Goal: Task Accomplishment & Management: Manage account settings

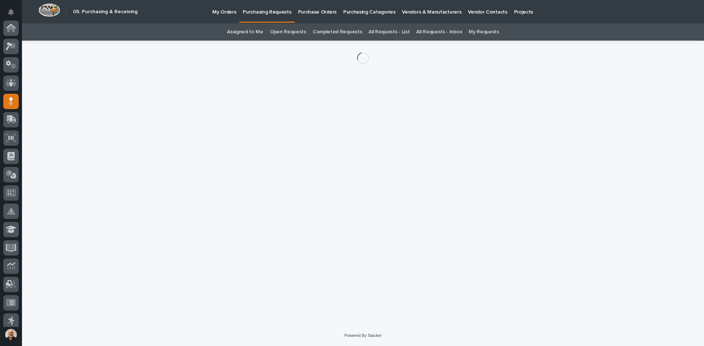
scroll to position [73, 0]
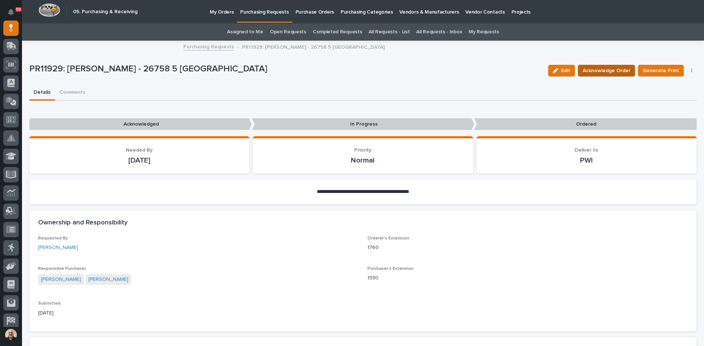
click at [604, 67] on span "Acknowledge Order" at bounding box center [606, 70] width 48 height 9
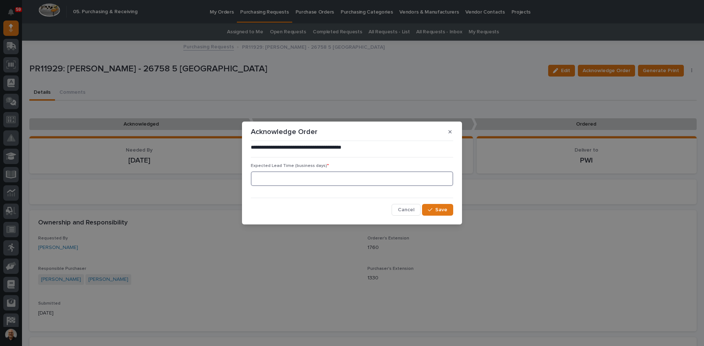
click at [265, 178] on input at bounding box center [352, 179] width 202 height 15
type input "1"
click at [443, 207] on span "Save" at bounding box center [441, 210] width 12 height 7
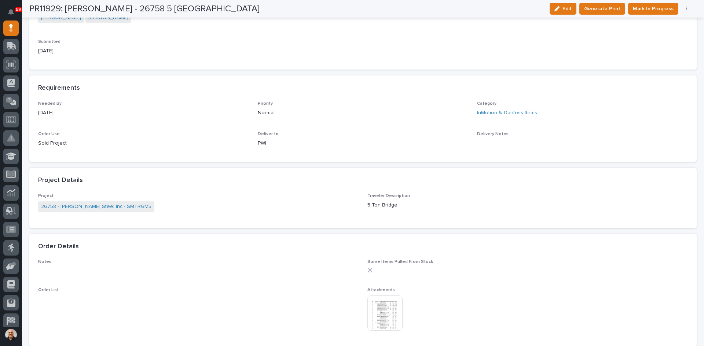
scroll to position [257, 0]
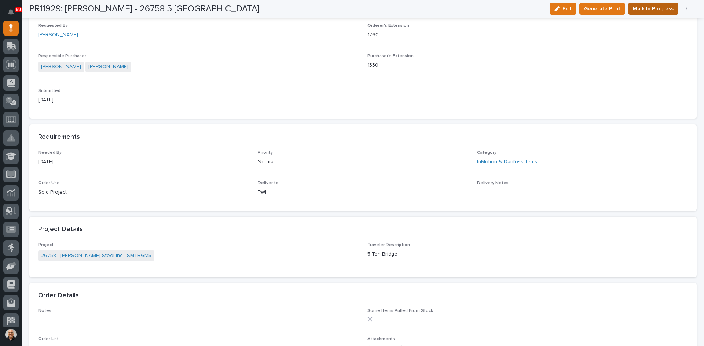
click at [651, 8] on span "Mark In Progress" at bounding box center [653, 8] width 41 height 9
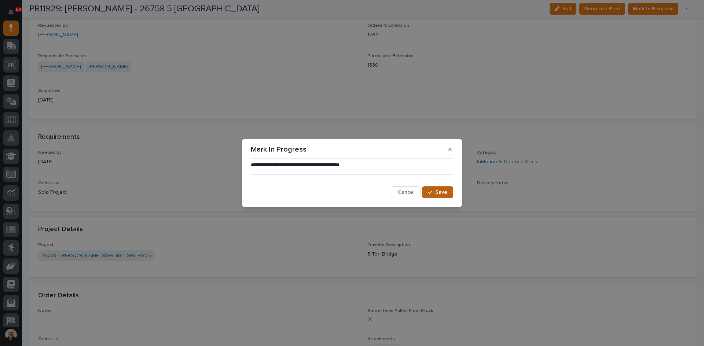
click at [437, 194] on span "Save" at bounding box center [441, 192] width 12 height 7
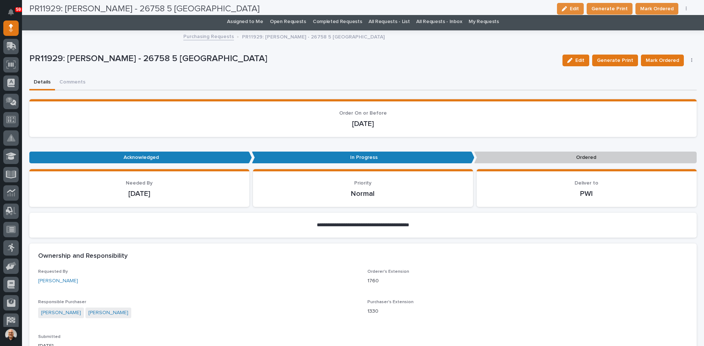
scroll to position [0, 0]
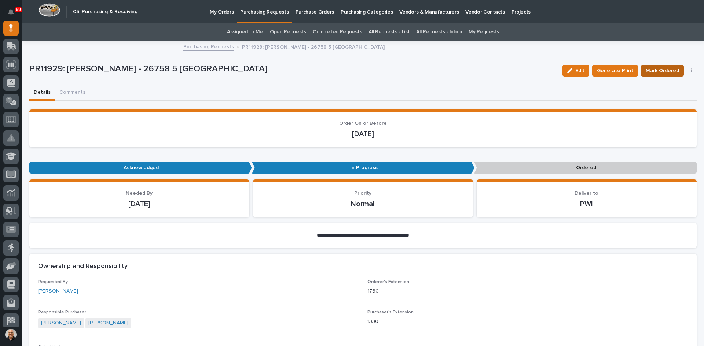
click at [653, 70] on span "Mark Ordered" at bounding box center [661, 70] width 33 height 9
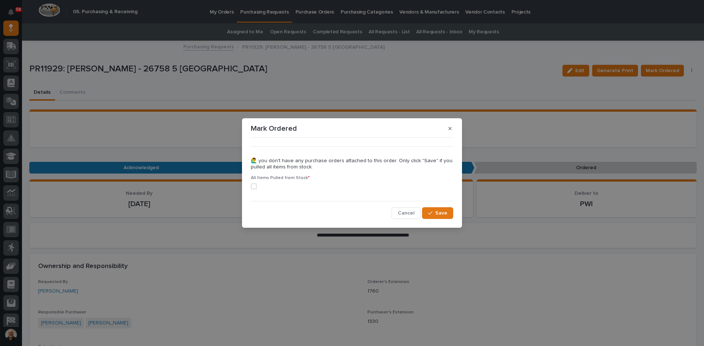
click at [255, 186] on span at bounding box center [254, 187] width 6 height 6
click at [440, 213] on span "Save" at bounding box center [441, 213] width 12 height 7
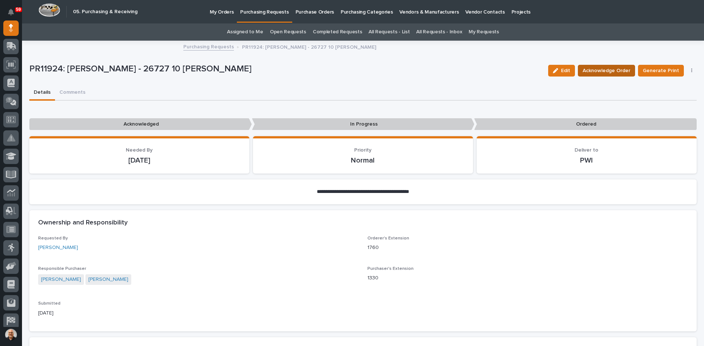
click at [605, 70] on span "Acknowledge Order" at bounding box center [606, 70] width 48 height 9
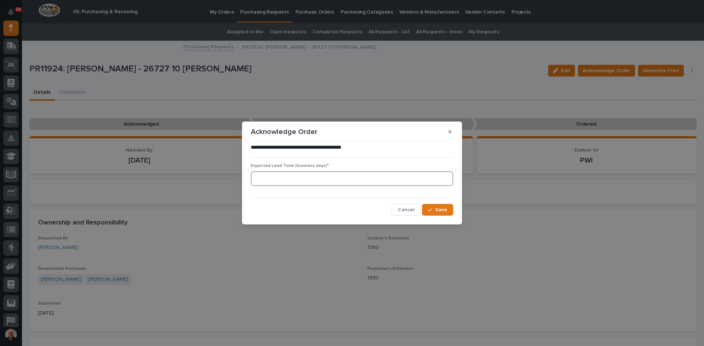
click at [316, 181] on input at bounding box center [352, 179] width 202 height 15
click at [439, 205] on button "Save" at bounding box center [437, 210] width 31 height 12
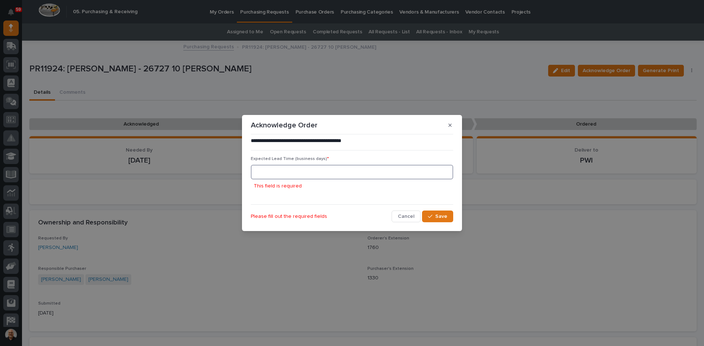
click at [264, 172] on input at bounding box center [352, 172] width 202 height 15
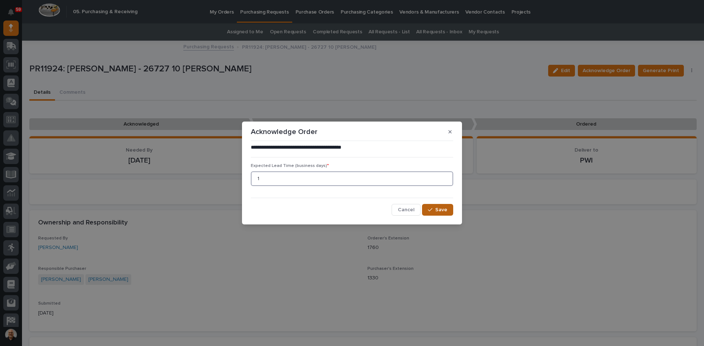
type input "1"
click at [438, 212] on span "Save" at bounding box center [441, 210] width 12 height 7
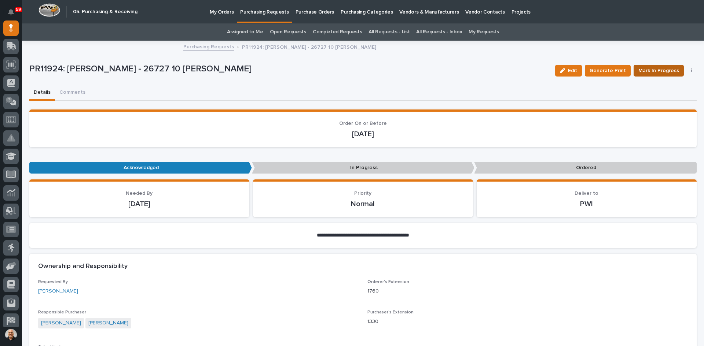
click at [659, 67] on span "Mark In Progress" at bounding box center [658, 70] width 41 height 9
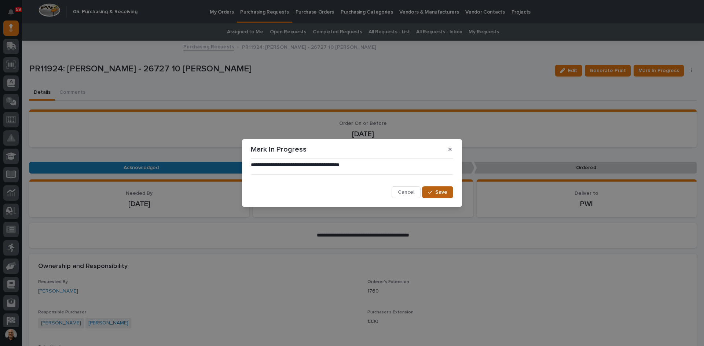
click at [441, 192] on span "Save" at bounding box center [441, 192] width 12 height 7
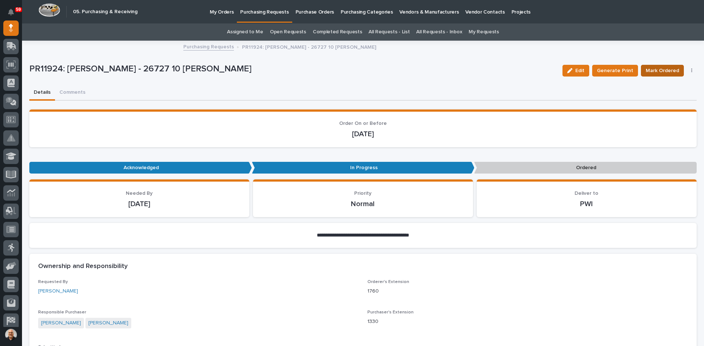
click at [660, 71] on span "Mark Ordered" at bounding box center [661, 70] width 33 height 9
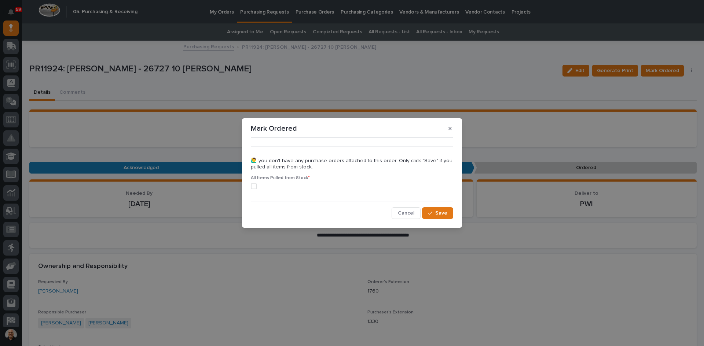
click at [254, 186] on span at bounding box center [254, 187] width 6 height 6
click at [438, 214] on span "Save" at bounding box center [441, 213] width 12 height 7
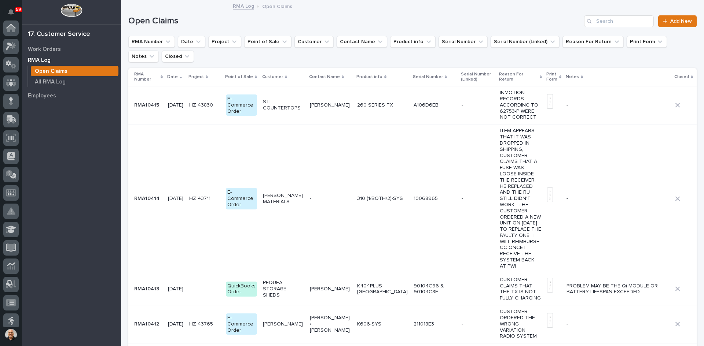
scroll to position [115, 0]
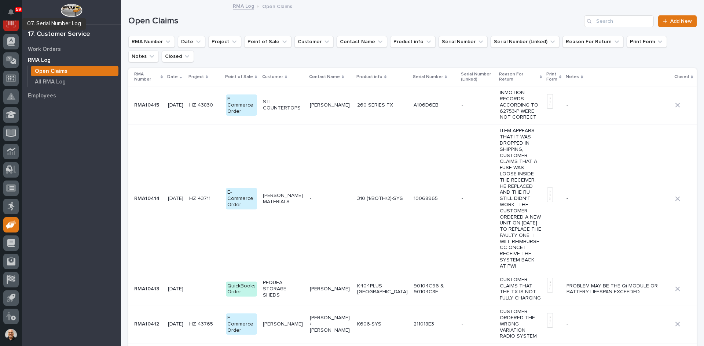
click at [14, 23] on icon at bounding box center [10, 23] width 5 height 4
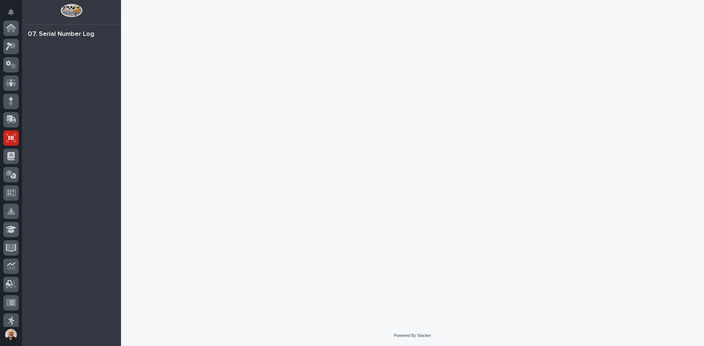
scroll to position [110, 0]
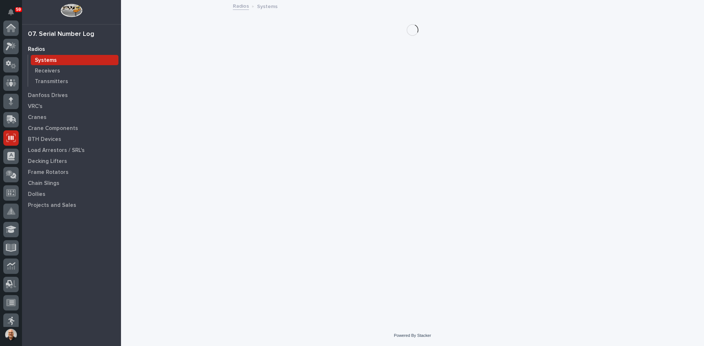
scroll to position [110, 0]
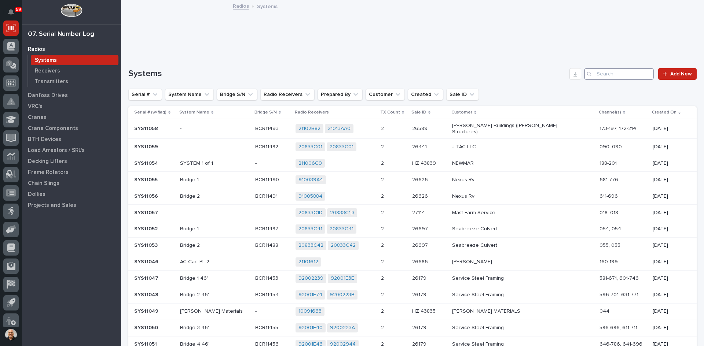
click at [601, 74] on input "Search" at bounding box center [619, 74] width 70 height 12
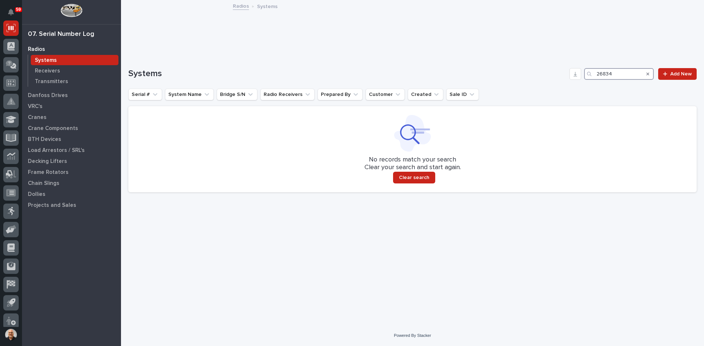
drag, startPoint x: 629, startPoint y: 76, endPoint x: 576, endPoint y: 81, distance: 53.3
click at [576, 81] on div "Systems 26834 Add New Serial # System Name Bridge S/N Radio Receivers Prepared …" at bounding box center [412, 130] width 568 height 124
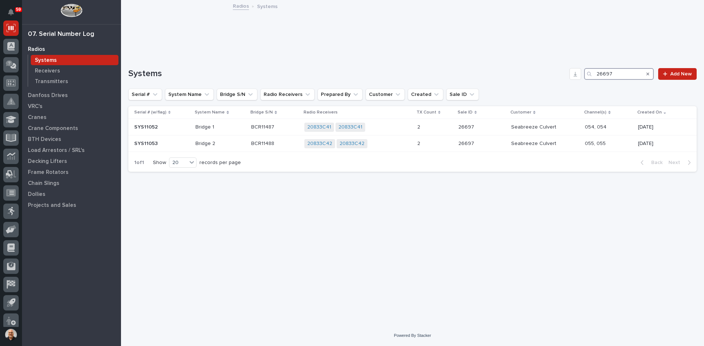
type input "26697"
click at [8, 97] on div at bounding box center [10, 101] width 15 height 15
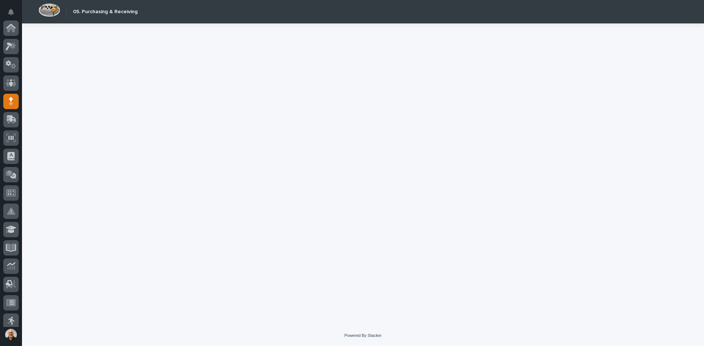
scroll to position [73, 0]
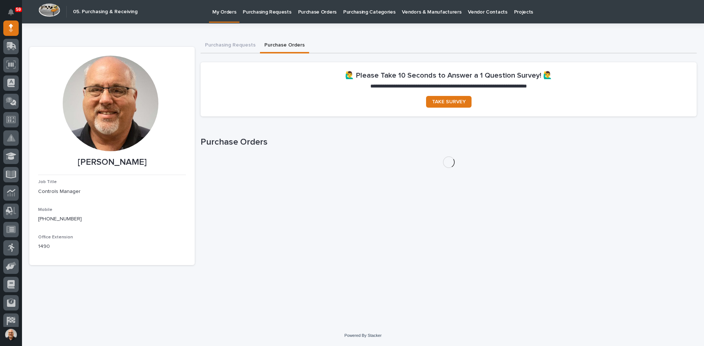
click at [277, 46] on button "Purchase Orders" at bounding box center [284, 45] width 49 height 15
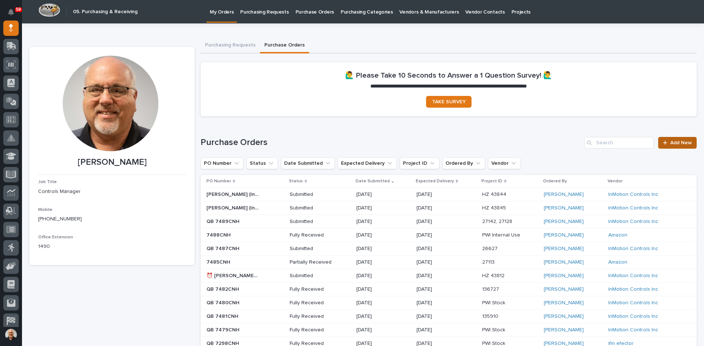
click at [682, 145] on span "Add New" at bounding box center [681, 142] width 22 height 5
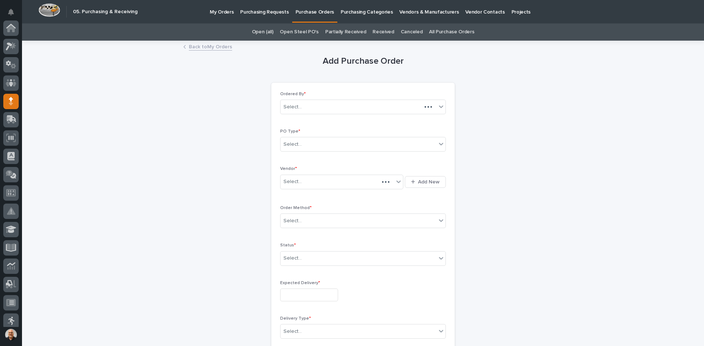
scroll to position [73, 0]
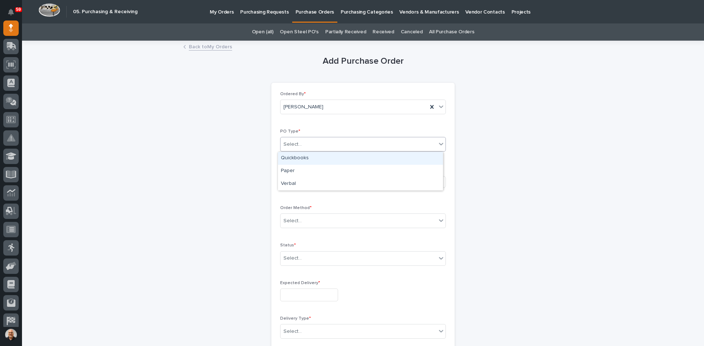
click at [315, 144] on div "Select..." at bounding box center [358, 145] width 156 height 12
click at [299, 160] on div "Quickbooks" at bounding box center [360, 158] width 165 height 13
click at [301, 180] on div "Select..." at bounding box center [336, 182] width 113 height 12
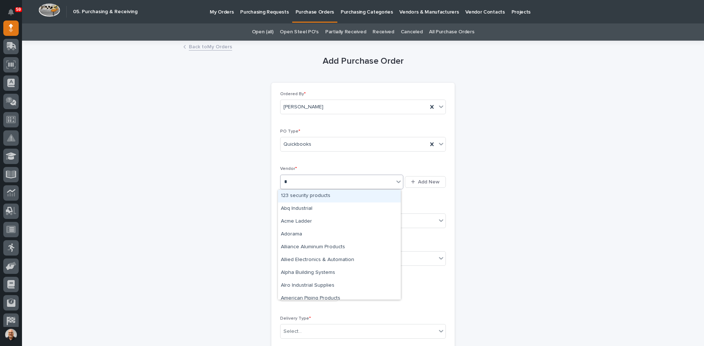
type input "**"
click at [293, 196] on div "Danfoss" at bounding box center [339, 196] width 123 height 13
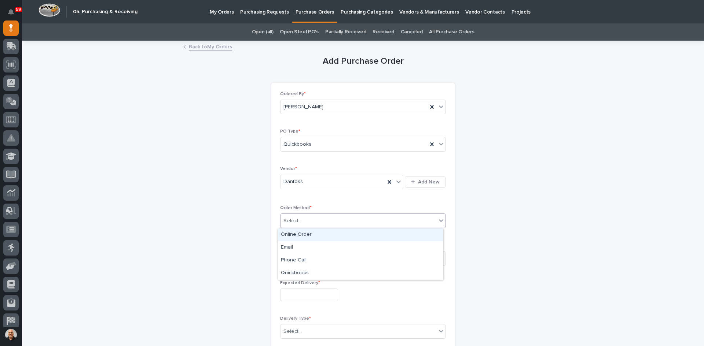
click at [304, 218] on div "Select..." at bounding box center [358, 221] width 156 height 12
click at [307, 232] on div "Online Order" at bounding box center [360, 235] width 165 height 13
click at [305, 253] on div "Select..." at bounding box center [358, 259] width 156 height 12
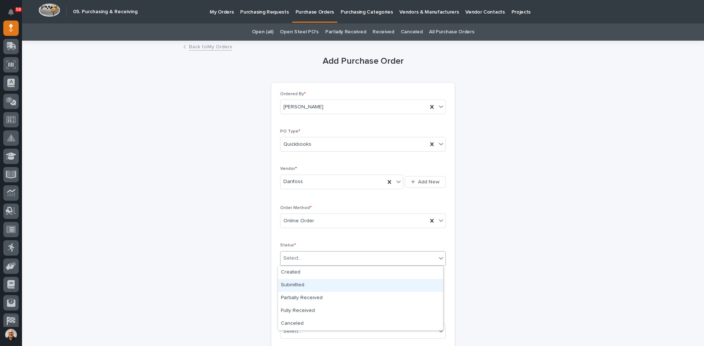
click at [301, 285] on div "Submitted" at bounding box center [360, 285] width 165 height 13
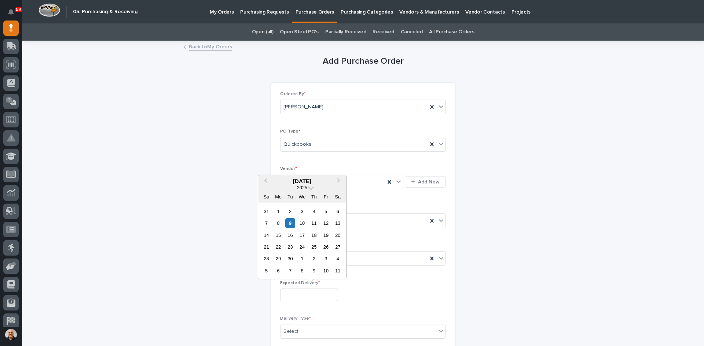
click at [300, 295] on input "text" at bounding box center [309, 295] width 58 height 13
click at [327, 236] on div "19" at bounding box center [326, 236] width 10 height 10
type input "**********"
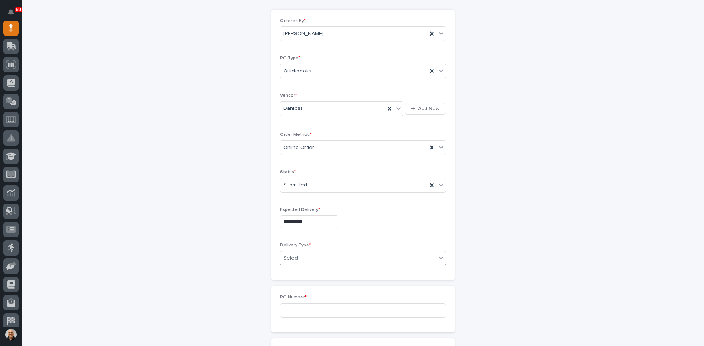
click at [304, 253] on div "Select..." at bounding box center [358, 259] width 156 height 12
click at [300, 272] on div "Deliver to PWI" at bounding box center [360, 272] width 165 height 13
click at [298, 312] on input at bounding box center [363, 310] width 166 height 15
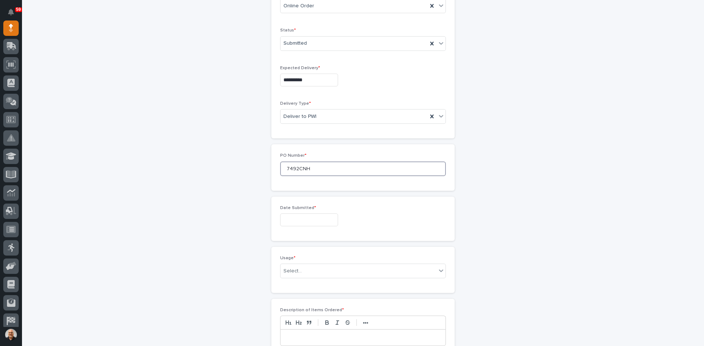
scroll to position [220, 0]
type input "7492CNH"
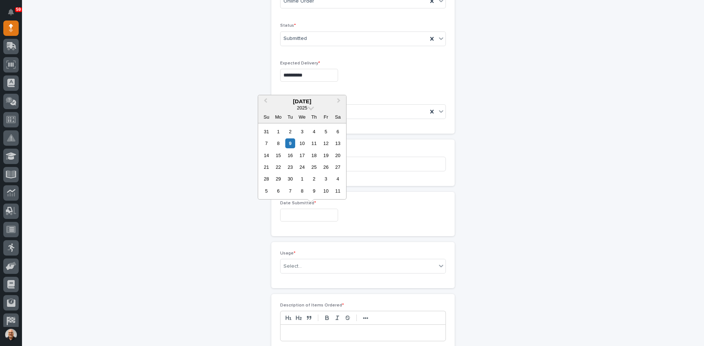
click at [292, 214] on input "text" at bounding box center [309, 215] width 58 height 13
click at [277, 142] on div "8" at bounding box center [278, 144] width 10 height 10
type input "**********"
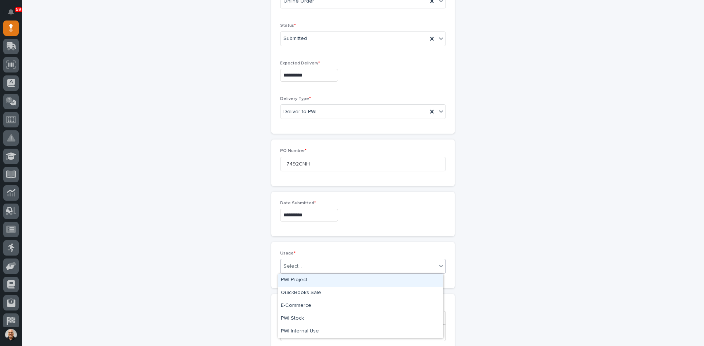
click at [300, 262] on div "Select..." at bounding box center [358, 267] width 156 height 12
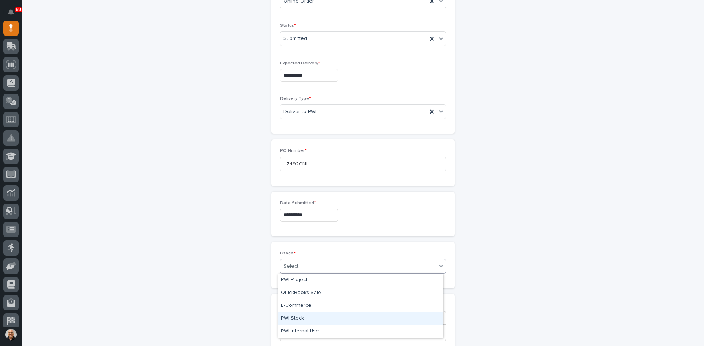
click at [300, 318] on div "PWI Stock" at bounding box center [360, 319] width 165 height 13
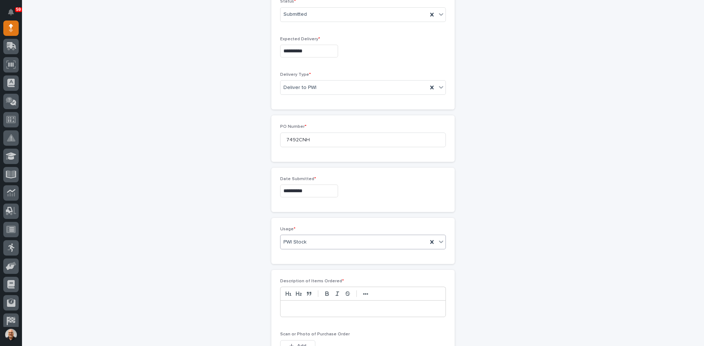
scroll to position [330, 0]
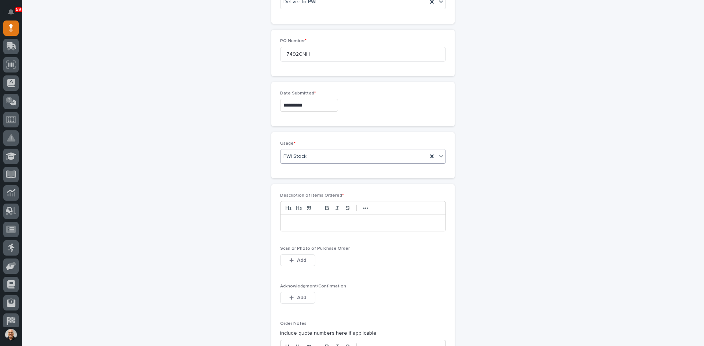
click at [286, 223] on p at bounding box center [363, 223] width 154 height 7
click at [301, 259] on span "Add" at bounding box center [301, 260] width 9 height 7
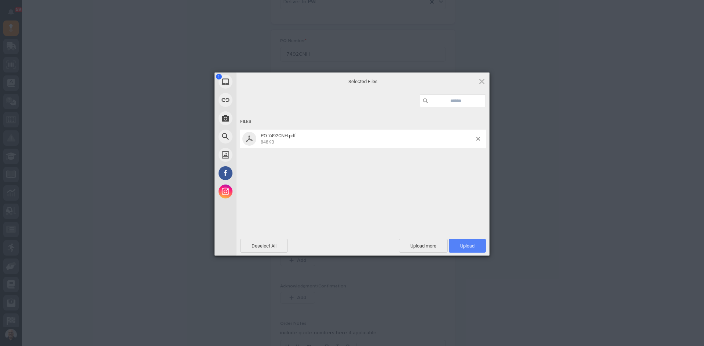
click at [469, 245] on span "Upload 1" at bounding box center [467, 245] width 14 height 5
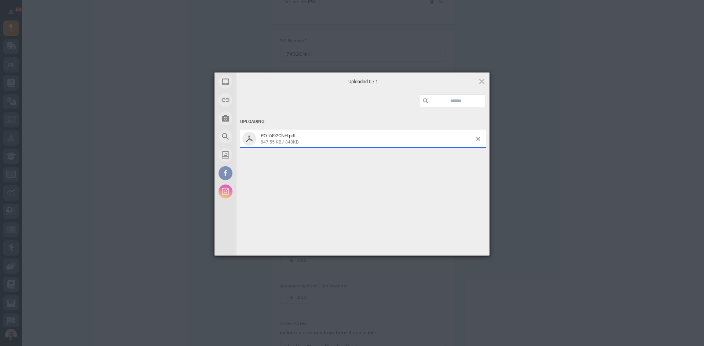
scroll to position [343, 0]
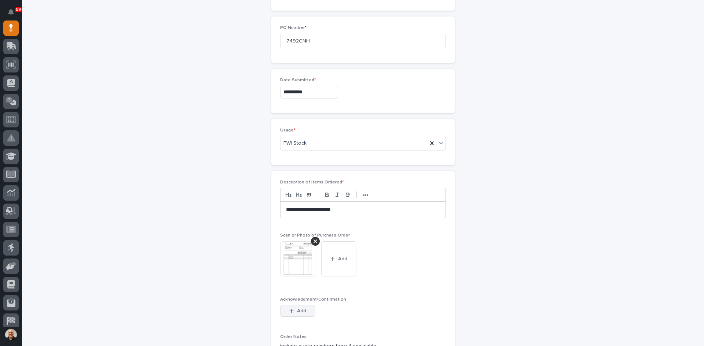
click at [299, 309] on span "Add" at bounding box center [301, 311] width 9 height 7
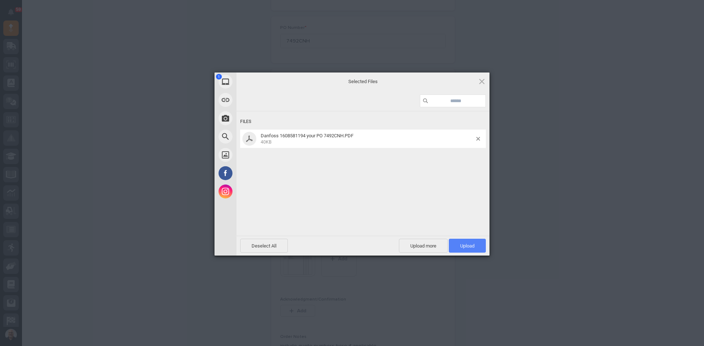
click at [462, 248] on span "Upload 1" at bounding box center [467, 245] width 14 height 5
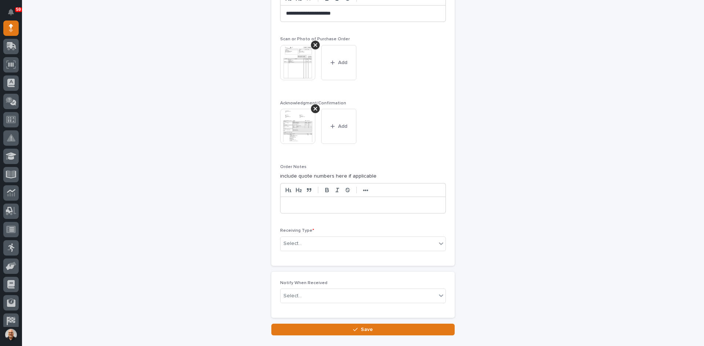
scroll to position [576, 0]
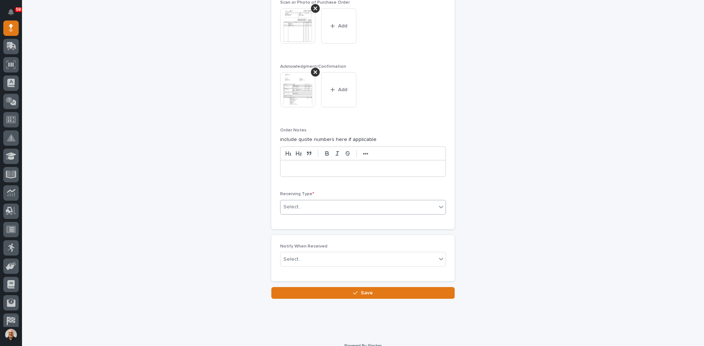
click at [301, 205] on div "Select..." at bounding box center [358, 207] width 156 height 12
click at [295, 258] on div "Deliver to" at bounding box center [360, 260] width 165 height 13
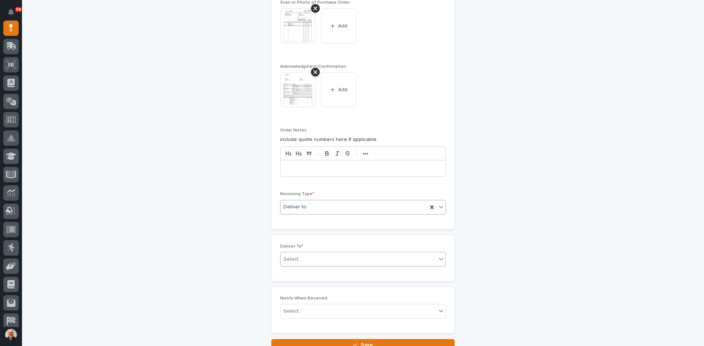
click at [302, 258] on div "Select..." at bounding box center [358, 260] width 156 height 12
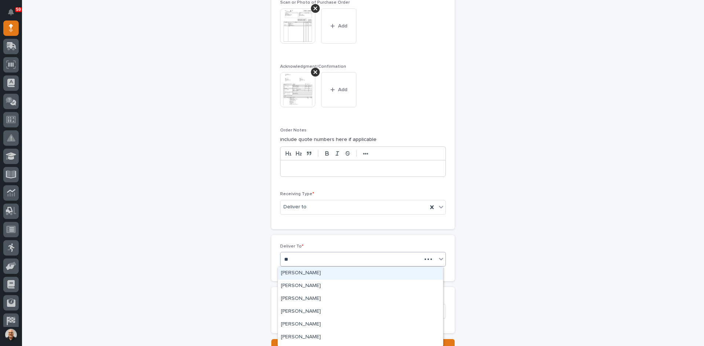
type input "***"
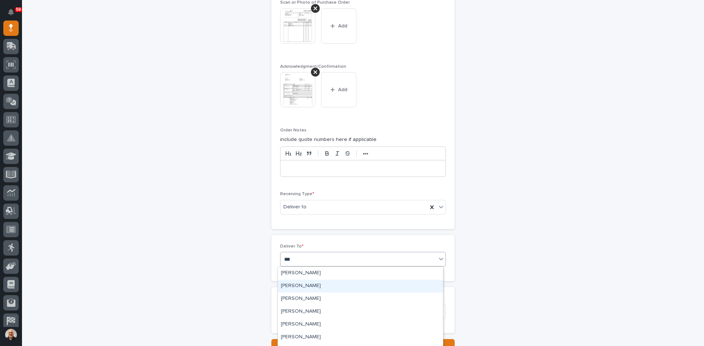
click at [307, 287] on div "[PERSON_NAME]" at bounding box center [360, 286] width 165 height 13
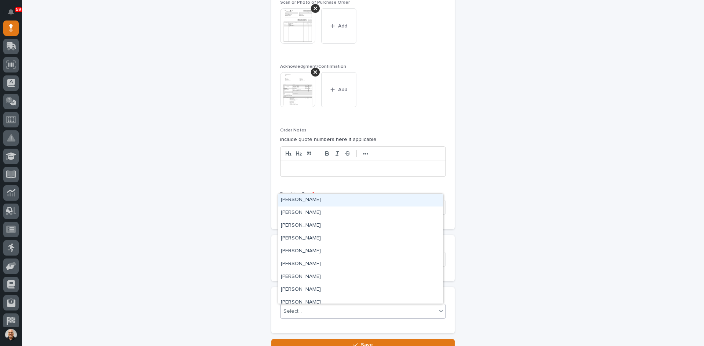
click at [316, 311] on div "Select..." at bounding box center [358, 312] width 156 height 12
type input "***"
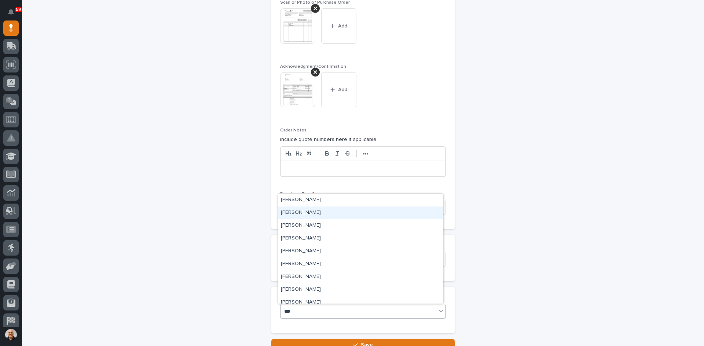
click at [303, 212] on div "[PERSON_NAME]" at bounding box center [360, 213] width 165 height 13
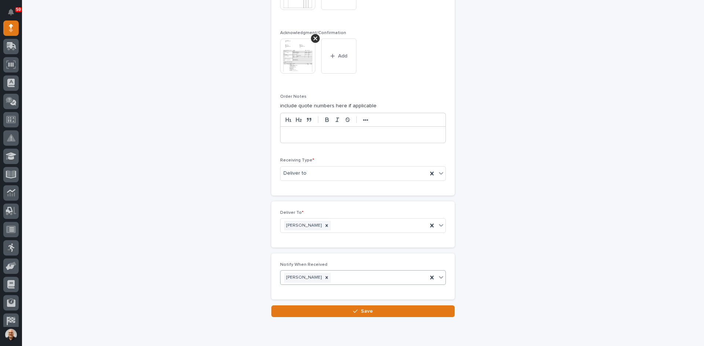
scroll to position [638, 0]
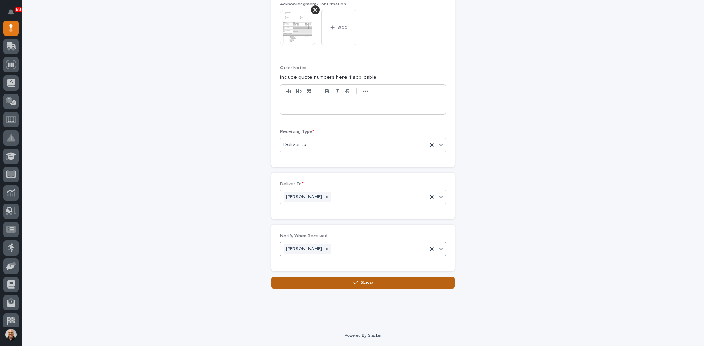
click at [365, 283] on span "Save" at bounding box center [367, 283] width 12 height 7
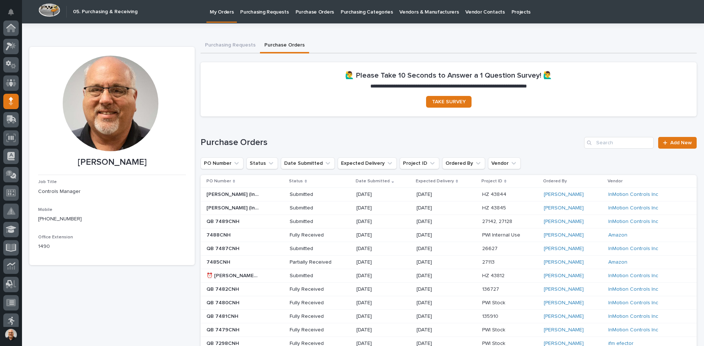
scroll to position [73, 0]
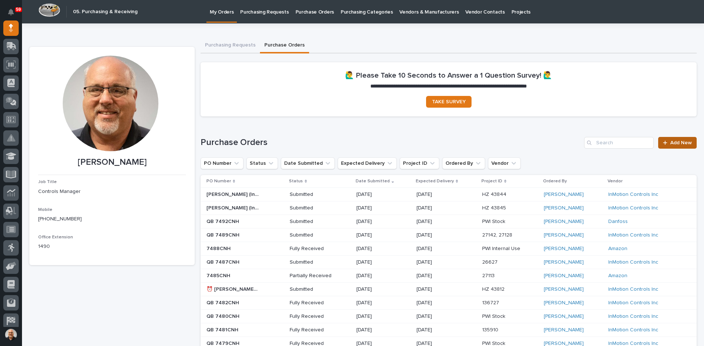
click at [672, 143] on span "Add New" at bounding box center [681, 142] width 22 height 5
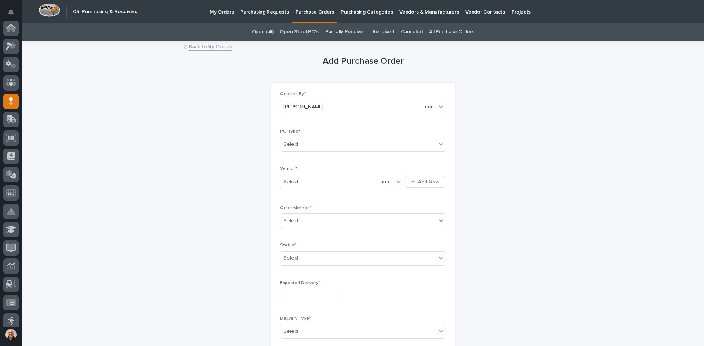
scroll to position [73, 0]
click at [301, 144] on div "Select..." at bounding box center [358, 145] width 156 height 12
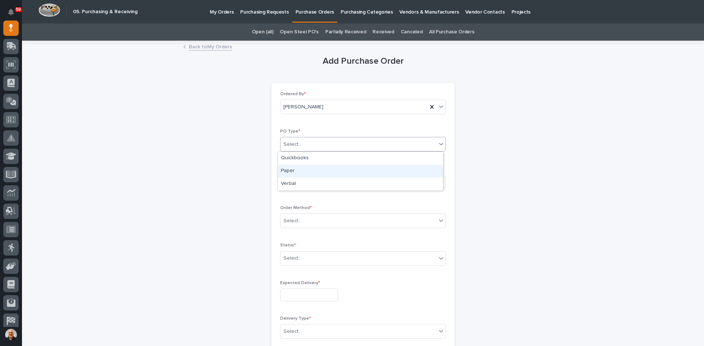
click at [292, 170] on div "Paper" at bounding box center [360, 171] width 165 height 13
click at [305, 180] on div "Select..." at bounding box center [336, 182] width 113 height 12
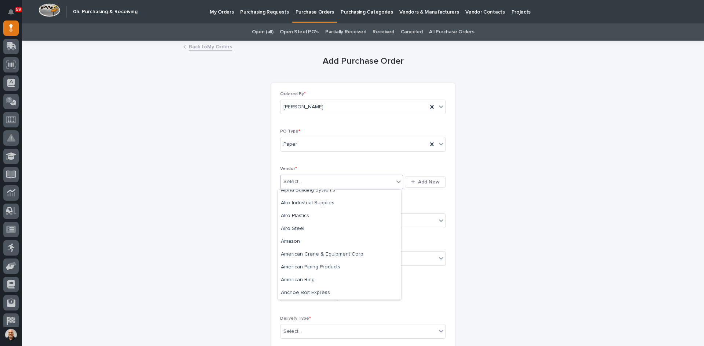
scroll to position [257, 0]
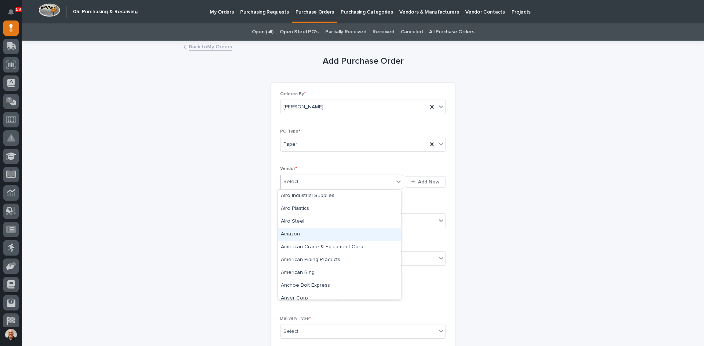
click at [287, 233] on div "Amazon" at bounding box center [339, 234] width 123 height 13
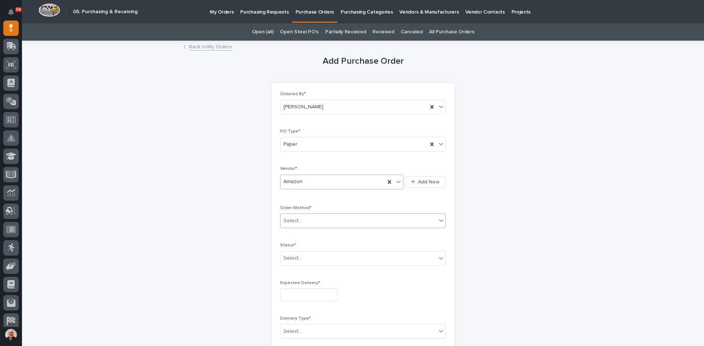
click at [302, 224] on div "Select..." at bounding box center [358, 221] width 156 height 12
click at [296, 235] on div "Online Order" at bounding box center [360, 235] width 165 height 13
click at [298, 263] on div "Select..." at bounding box center [358, 259] width 156 height 12
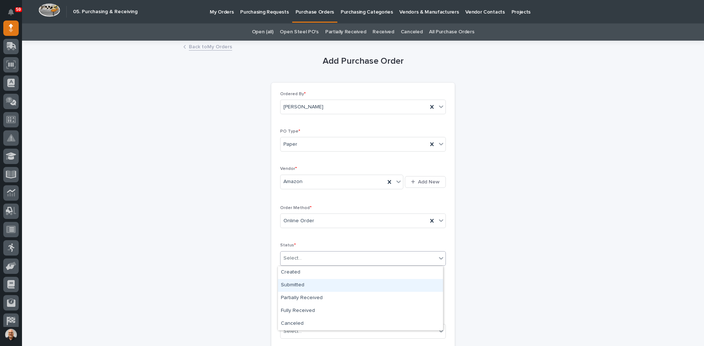
click at [296, 285] on div "Submitted" at bounding box center [360, 285] width 165 height 13
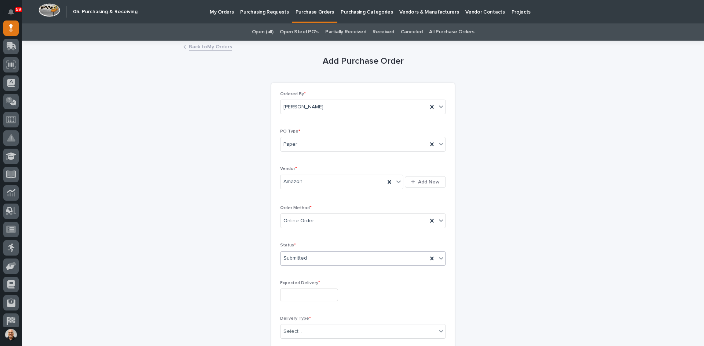
click at [300, 296] on input "text" at bounding box center [309, 295] width 58 height 13
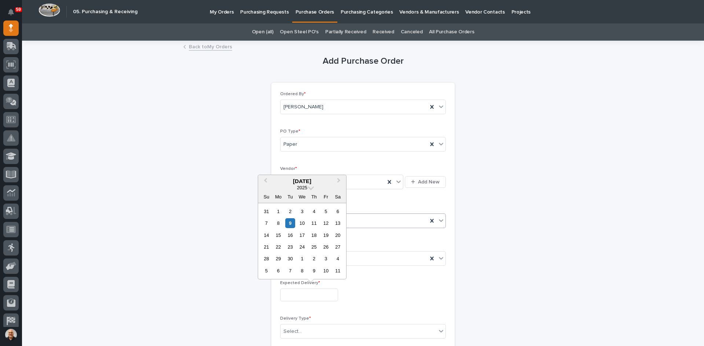
click at [314, 221] on div "11" at bounding box center [314, 223] width 10 height 10
type input "**********"
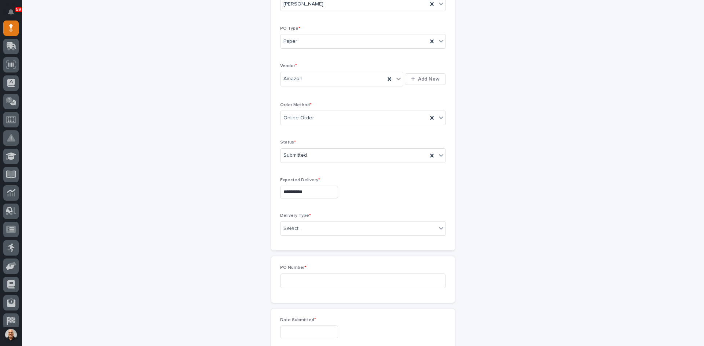
scroll to position [110, 0]
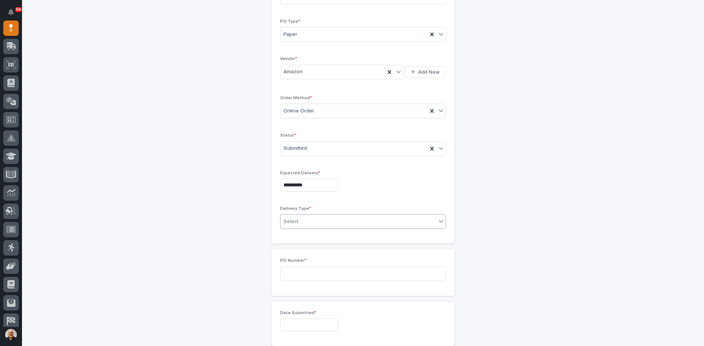
click at [306, 219] on div "Select..." at bounding box center [358, 222] width 156 height 12
click at [302, 236] on div "Deliver to PWI" at bounding box center [360, 235] width 165 height 13
click at [297, 273] on input at bounding box center [363, 274] width 166 height 15
type input "7493CNH"
click at [301, 328] on input "text" at bounding box center [309, 325] width 58 height 13
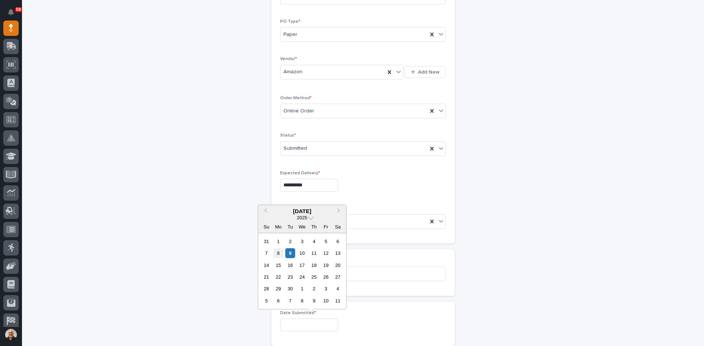
click at [280, 252] on div "8" at bounding box center [278, 253] width 10 height 10
type input "**********"
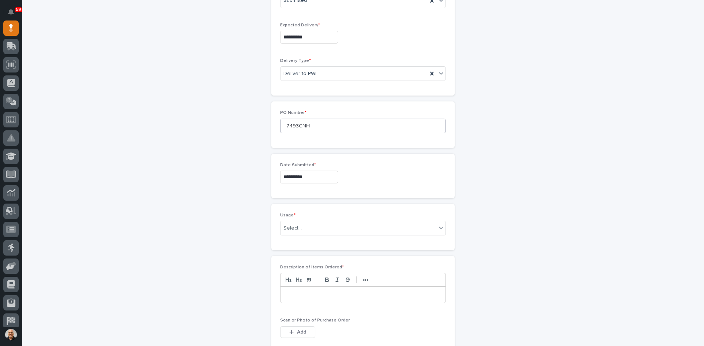
scroll to position [293, 0]
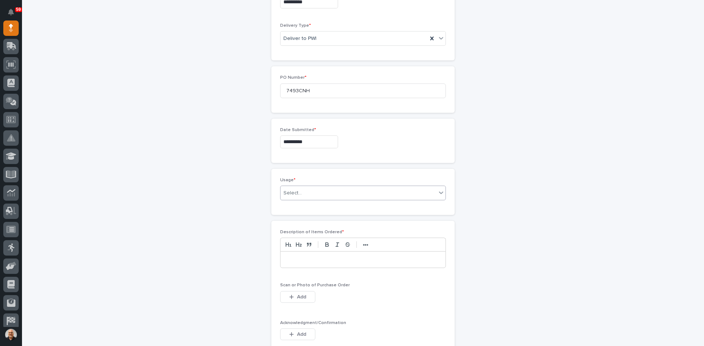
click at [302, 192] on div "Select..." at bounding box center [358, 193] width 156 height 12
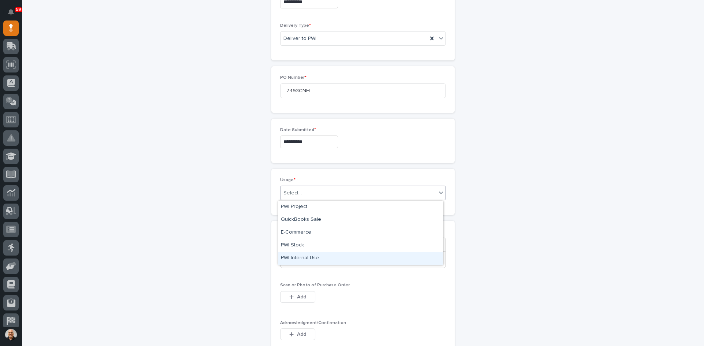
click at [304, 255] on div "PWI Internal Use" at bounding box center [360, 258] width 165 height 13
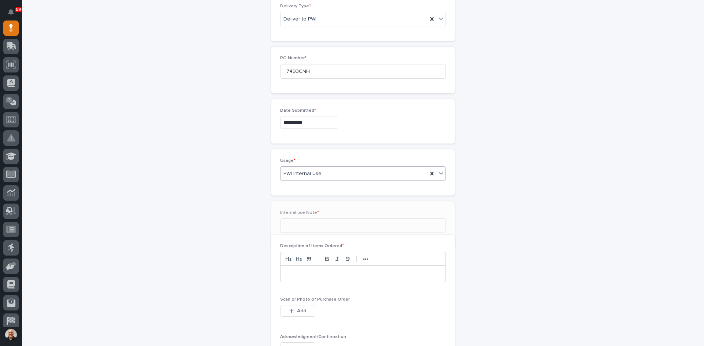
scroll to position [319, 0]
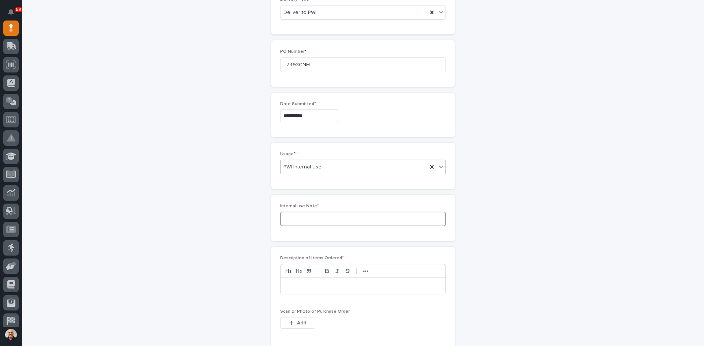
click at [290, 221] on input at bounding box center [363, 219] width 166 height 15
type input "Dymo labels for Josh, Charlie & Sarah"
click at [287, 283] on p at bounding box center [363, 286] width 154 height 7
click at [300, 322] on span "Add" at bounding box center [301, 323] width 9 height 7
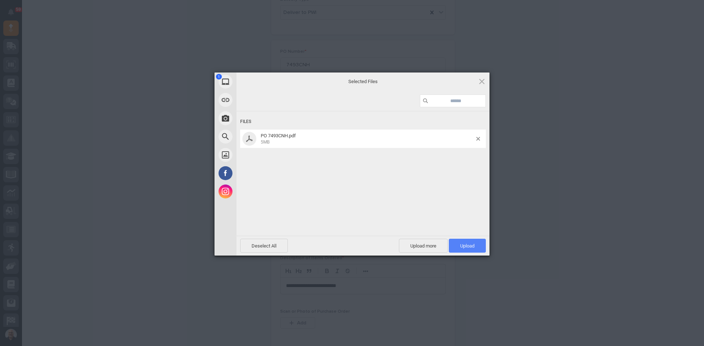
click at [468, 246] on span "Upload 1" at bounding box center [467, 245] width 14 height 5
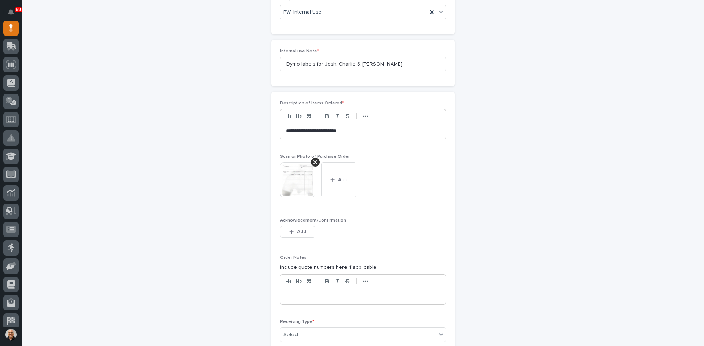
scroll to position [516, 0]
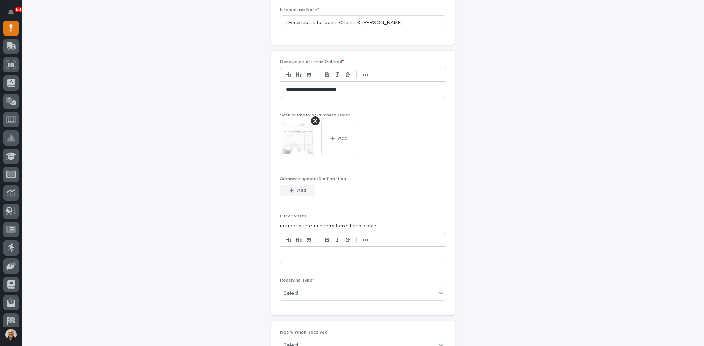
click at [290, 189] on icon "button" at bounding box center [291, 190] width 4 height 5
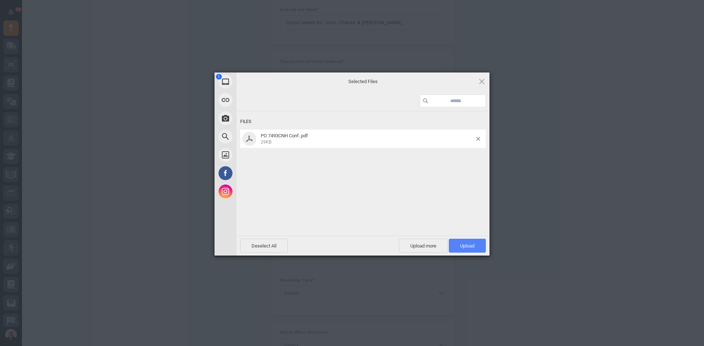
click at [468, 245] on span "Upload 1" at bounding box center [467, 245] width 14 height 5
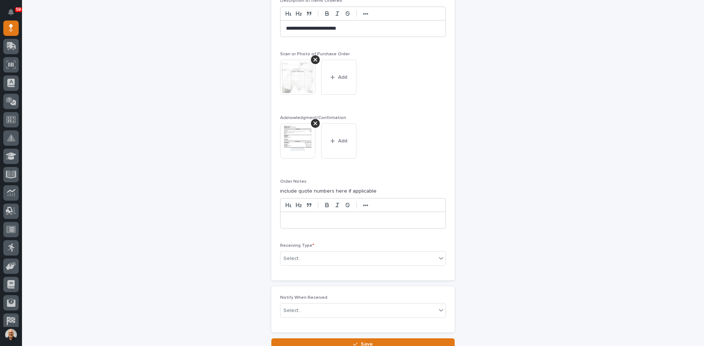
scroll to position [589, 0]
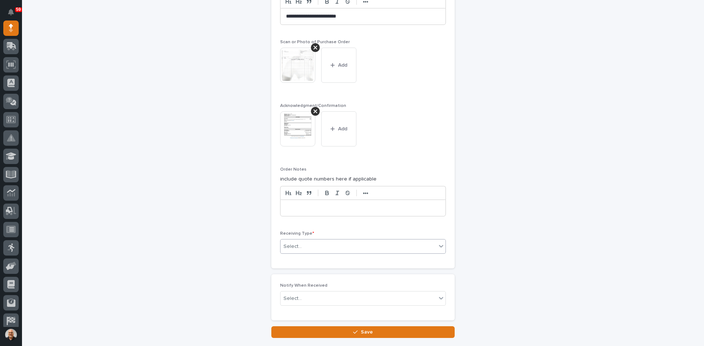
click at [305, 246] on div "Select..." at bounding box center [358, 247] width 156 height 12
click at [293, 299] on div "Deliver to" at bounding box center [360, 299] width 165 height 13
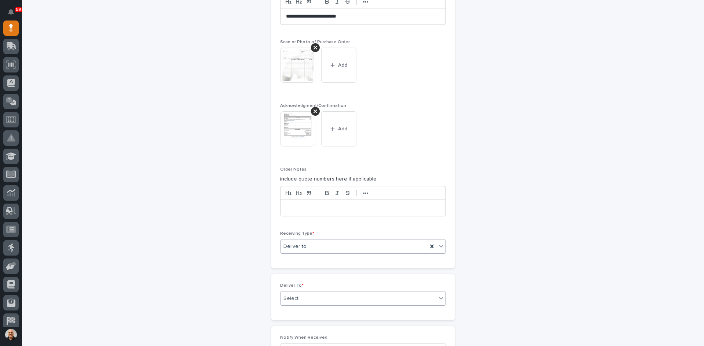
click at [301, 299] on div "Select..." at bounding box center [358, 299] width 156 height 12
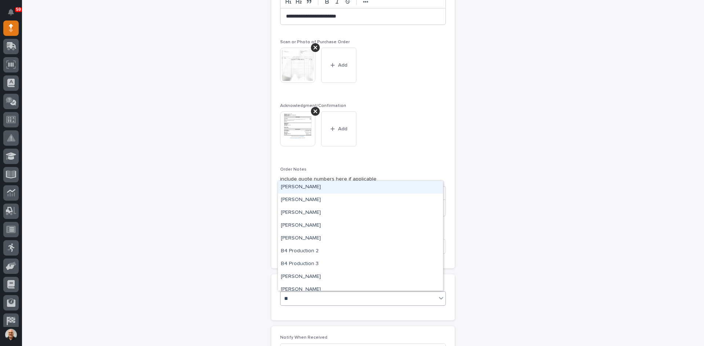
type input "***"
click at [302, 199] on div "[PERSON_NAME]" at bounding box center [360, 200] width 165 height 13
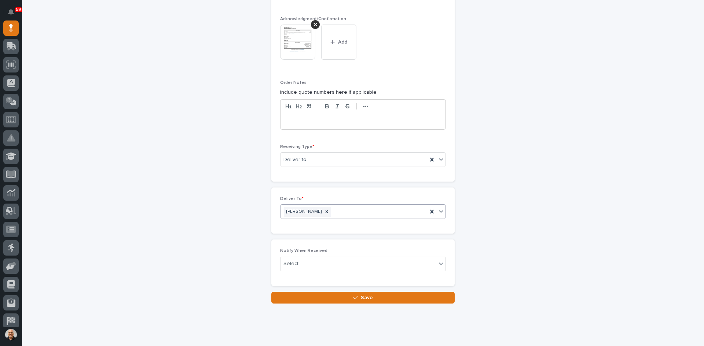
scroll to position [691, 0]
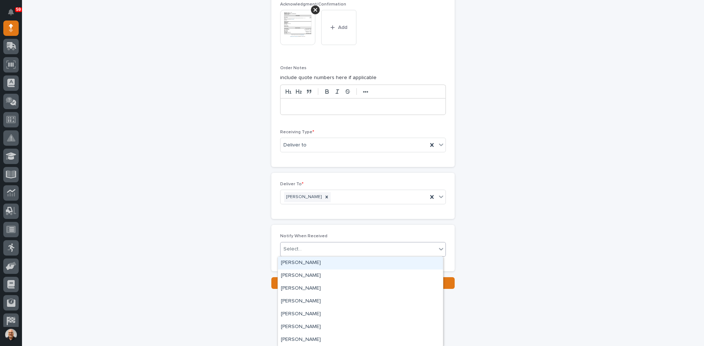
click at [302, 251] on div "Select..." at bounding box center [358, 249] width 156 height 12
type input "***"
click at [303, 275] on div "[PERSON_NAME]" at bounding box center [360, 276] width 165 height 13
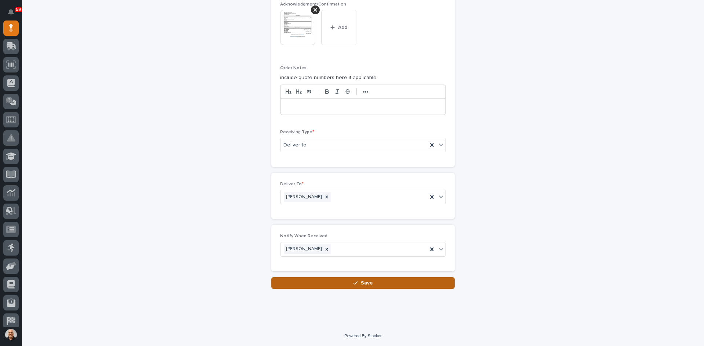
click at [362, 285] on span "Save" at bounding box center [367, 283] width 12 height 7
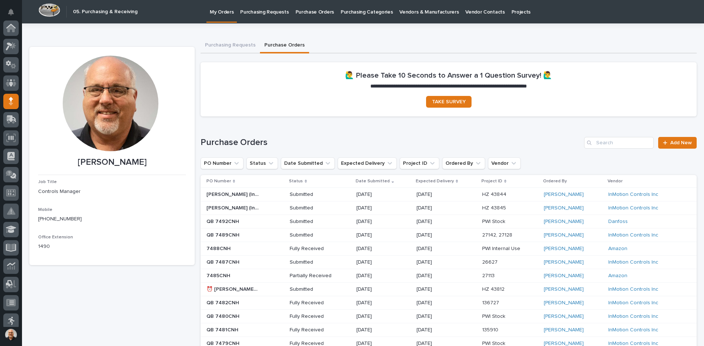
scroll to position [73, 0]
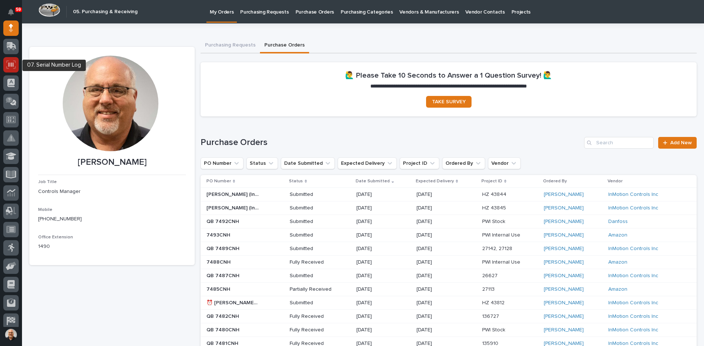
click at [7, 62] on icon at bounding box center [11, 64] width 10 height 8
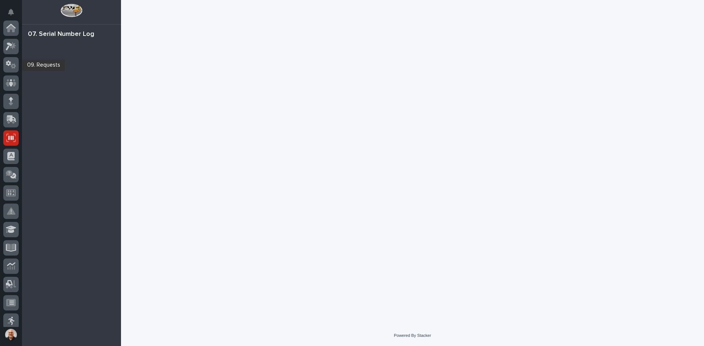
scroll to position [110, 0]
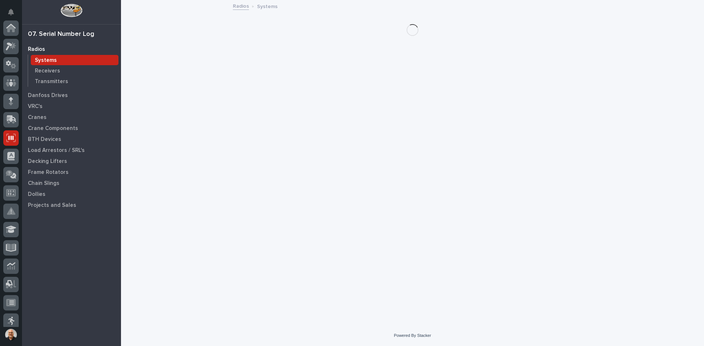
scroll to position [110, 0]
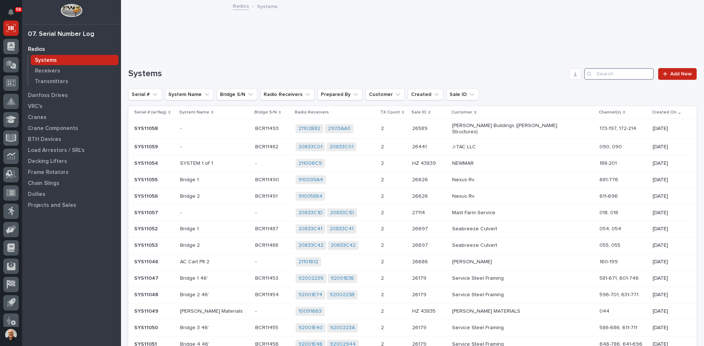
click at [608, 73] on input "Search" at bounding box center [619, 74] width 70 height 12
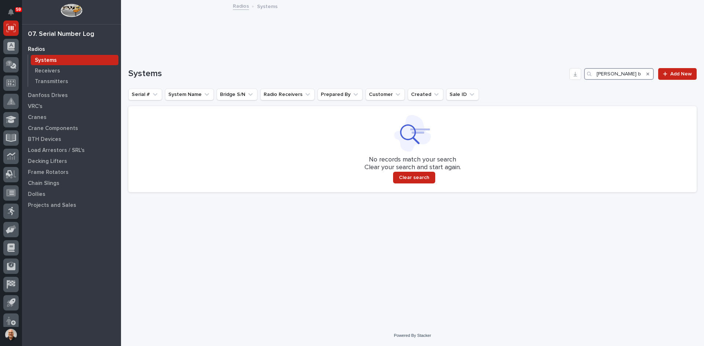
drag, startPoint x: 631, startPoint y: 74, endPoint x: 546, endPoint y: 75, distance: 85.0
click at [546, 75] on div "Systems barletta boats Add New" at bounding box center [412, 74] width 568 height 12
click at [630, 74] on input "barletta boats" at bounding box center [619, 74] width 70 height 12
type input "b"
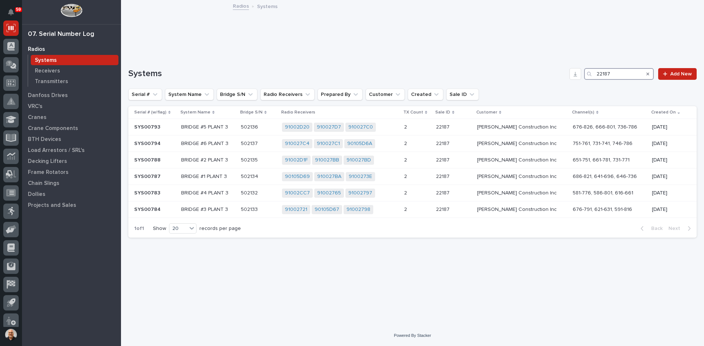
type input "22187"
drag, startPoint x: 560, startPoint y: 101, endPoint x: 534, endPoint y: 94, distance: 27.4
click at [534, 94] on div "Systems 22187 Add New Serial # System Name Bridge S/N Radio Receivers Prepared …" at bounding box center [412, 153] width 568 height 170
click at [533, 87] on div "Systems 22187 Add New Serial # System Name Bridge S/N Radio Receivers Prepared …" at bounding box center [412, 153] width 568 height 170
click at [227, 126] on p "BRIDGE #5 PLANT 3" at bounding box center [208, 127] width 54 height 6
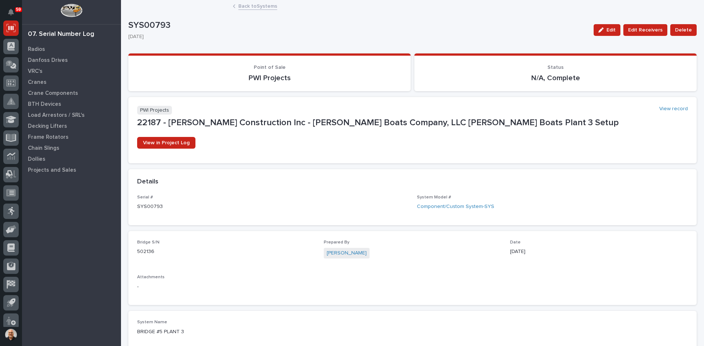
click at [255, 5] on link "Back to Systems" at bounding box center [257, 5] width 39 height 8
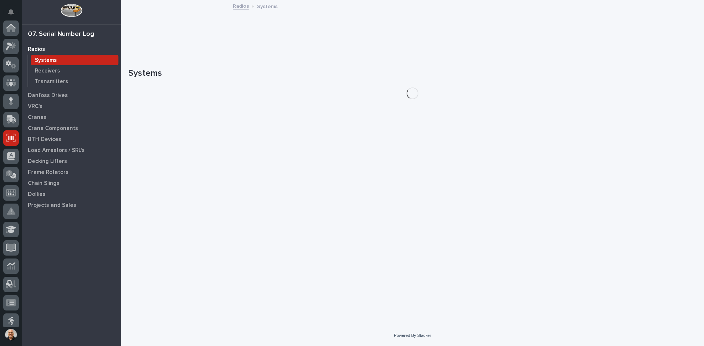
scroll to position [110, 0]
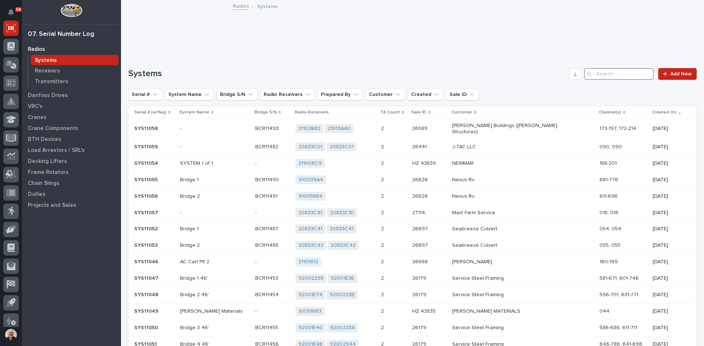
click at [608, 72] on input "Search" at bounding box center [619, 74] width 70 height 12
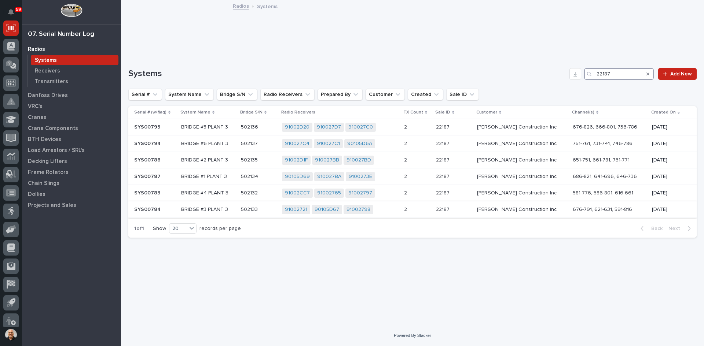
type input "22187"
click at [232, 207] on p "BRIDGE #3 PLANT 3" at bounding box center [208, 210] width 54 height 6
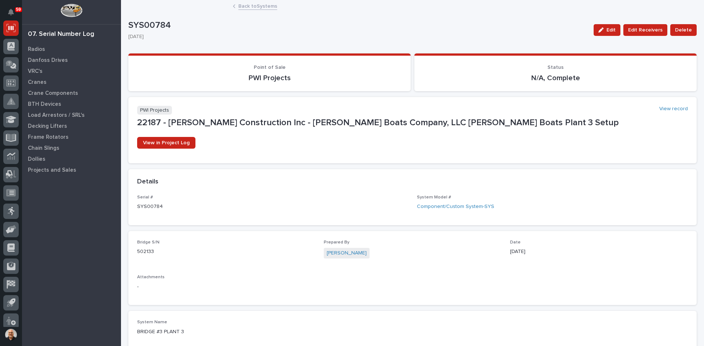
click at [250, 4] on link "Back to Systems" at bounding box center [257, 5] width 39 height 8
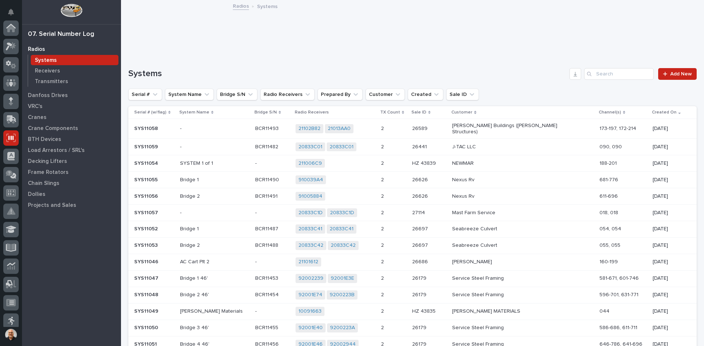
scroll to position [110, 0]
click at [602, 67] on div "Loading... Saving… Systems Add New Serial # System Name Bridge S/N Radio Receiv…" at bounding box center [412, 271] width 568 height 434
click at [602, 72] on input "Search" at bounding box center [619, 74] width 70 height 12
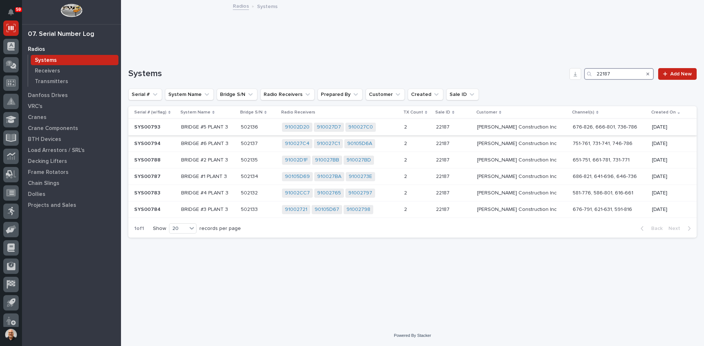
type input "22187"
click at [240, 128] on td "502136 502136" at bounding box center [258, 127] width 41 height 16
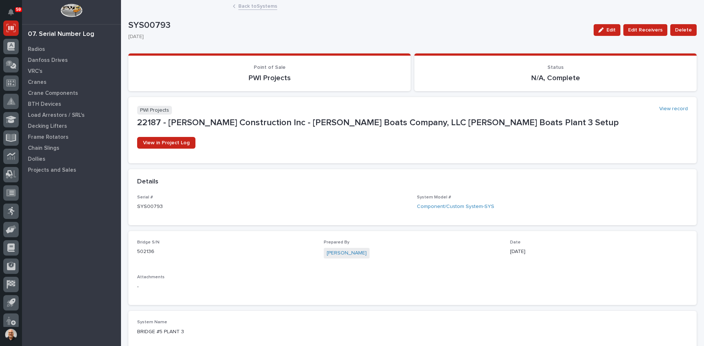
click at [246, 6] on link "Back to Systems" at bounding box center [257, 5] width 39 height 8
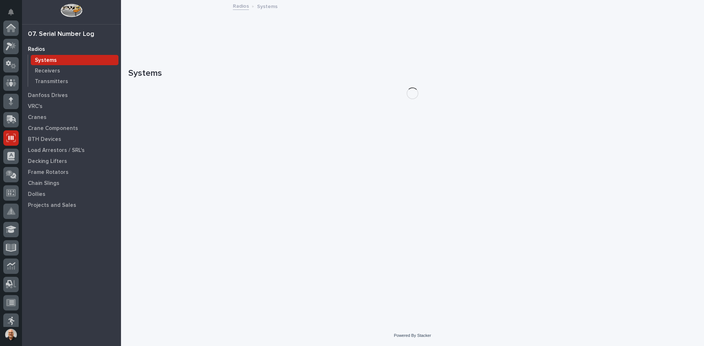
scroll to position [110, 0]
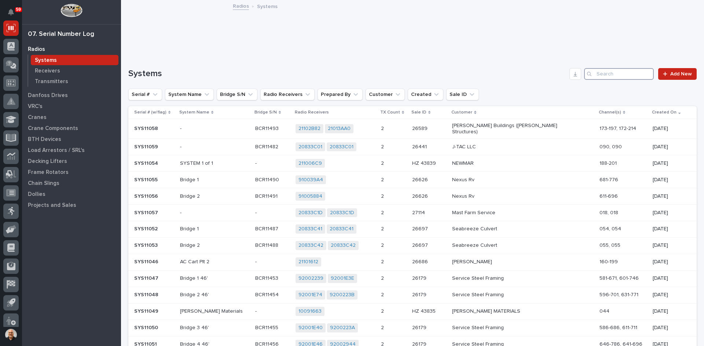
click at [598, 75] on input "Search" at bounding box center [619, 74] width 70 height 12
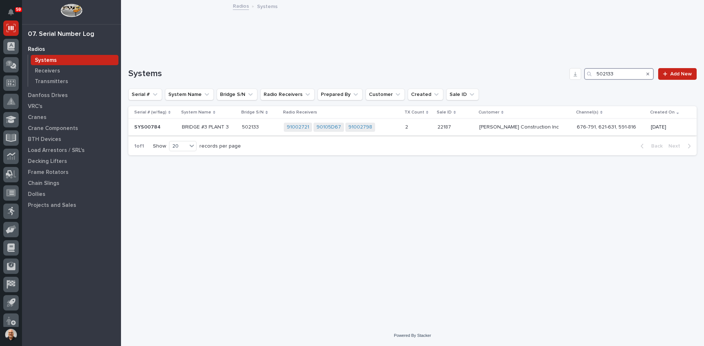
type input "502133"
click at [230, 127] on p "BRIDGE #3 PLANT 3" at bounding box center [209, 127] width 54 height 6
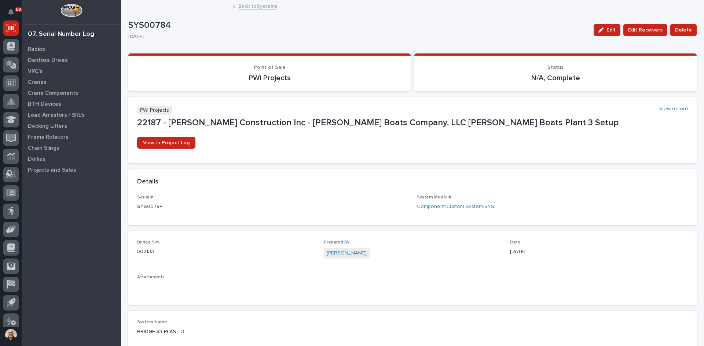
click at [252, 7] on link "Back to Systems" at bounding box center [257, 5] width 39 height 8
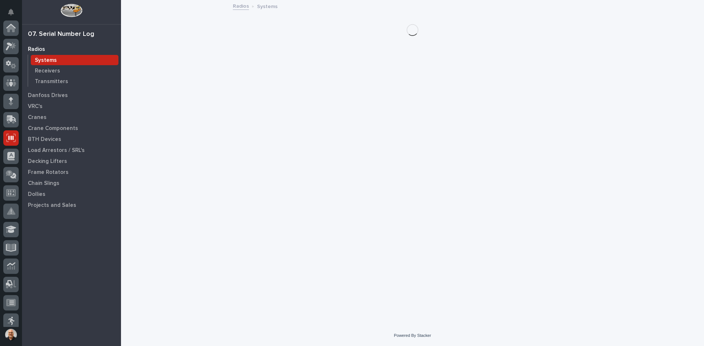
scroll to position [110, 0]
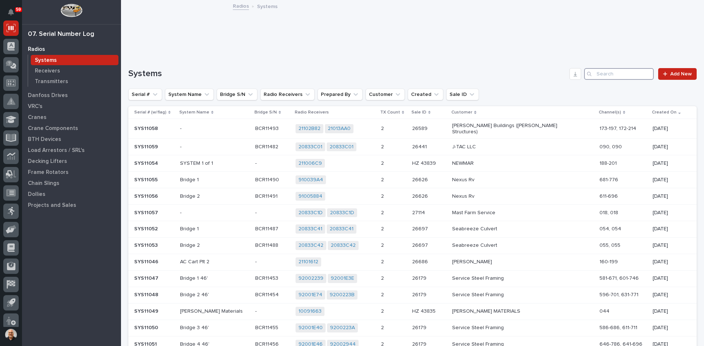
click at [597, 79] on input "Search" at bounding box center [619, 74] width 70 height 12
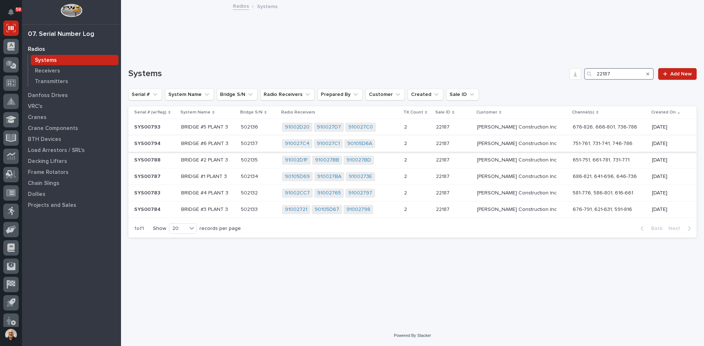
type input "22187"
click at [231, 141] on p "BRIDGE #6 PLANT 3" at bounding box center [208, 144] width 54 height 6
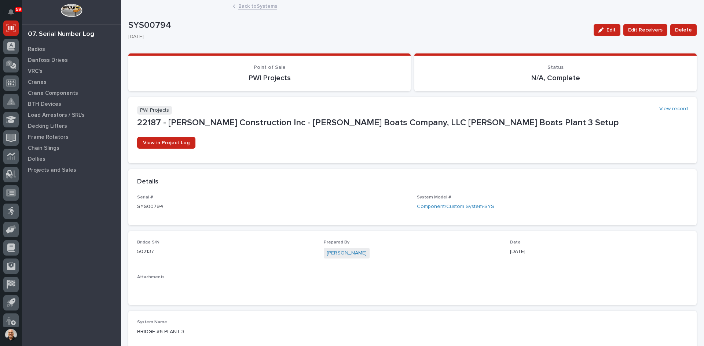
click at [256, 3] on link "Back to Systems" at bounding box center [257, 5] width 39 height 8
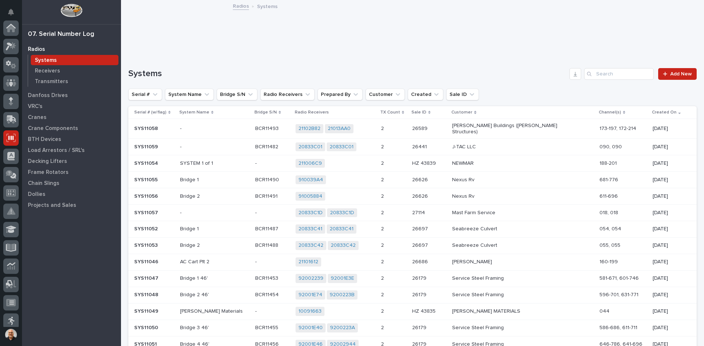
scroll to position [110, 0]
click at [610, 76] on input "Search" at bounding box center [619, 74] width 70 height 12
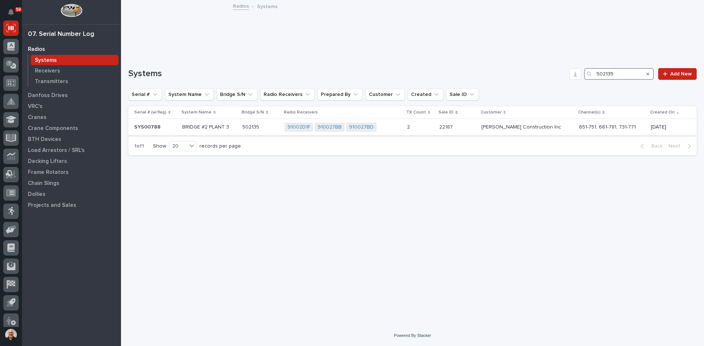
type input "502135"
click at [395, 125] on div "91002D1F 910027BB 910027BD + 0" at bounding box center [342, 127] width 117 height 9
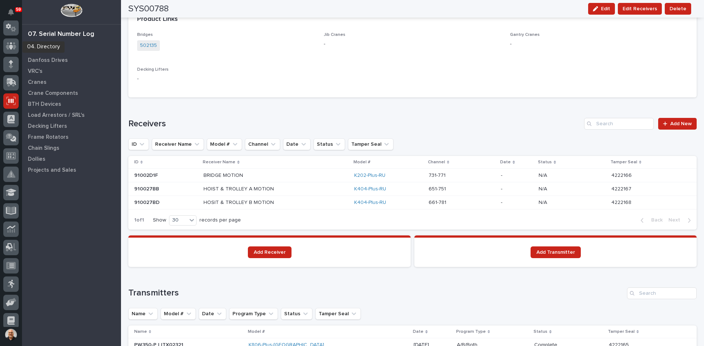
scroll to position [37, 0]
click at [10, 64] on icon at bounding box center [11, 62] width 4 height 4
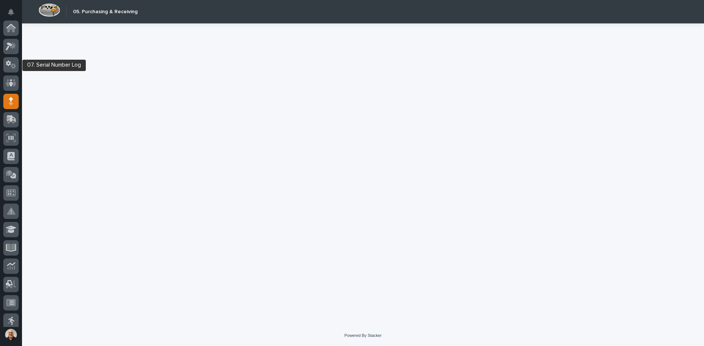
scroll to position [73, 0]
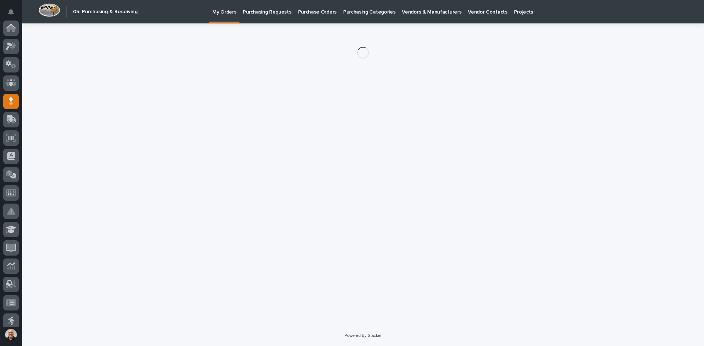
scroll to position [73, 0]
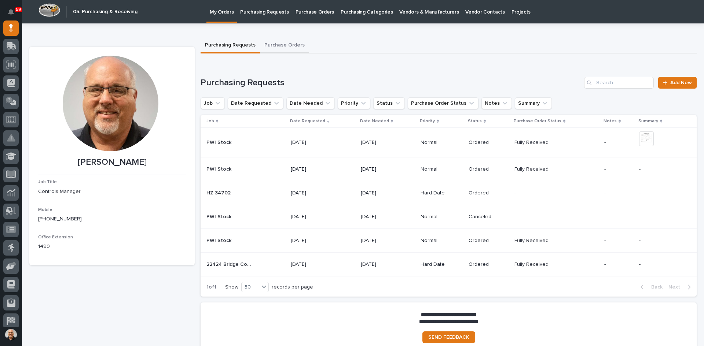
click at [276, 44] on button "Purchase Orders" at bounding box center [284, 45] width 49 height 15
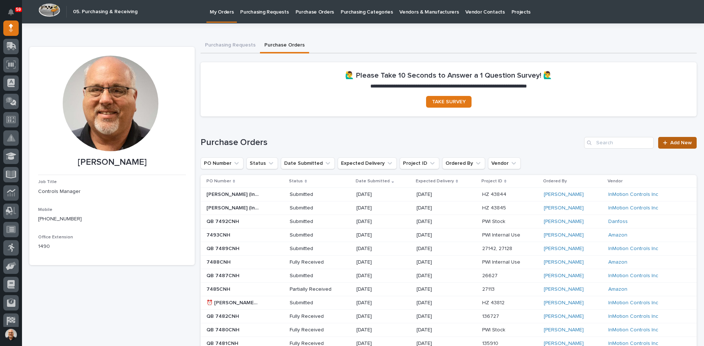
click at [671, 143] on span "Add New" at bounding box center [681, 142] width 22 height 5
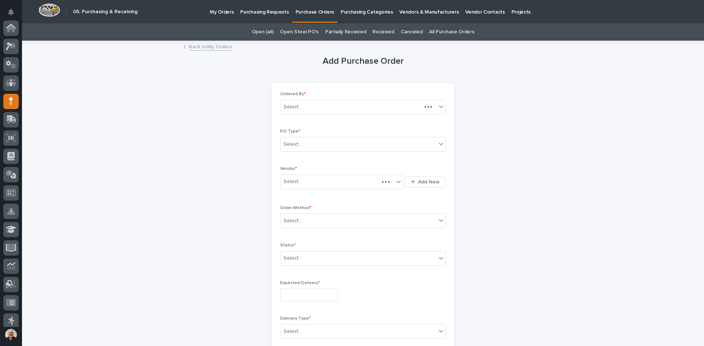
scroll to position [73, 0]
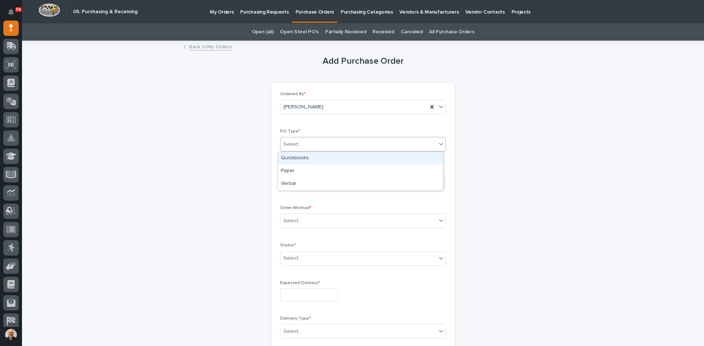
click at [302, 146] on div "Select..." at bounding box center [358, 145] width 156 height 12
click at [300, 169] on div "Paper" at bounding box center [360, 171] width 165 height 13
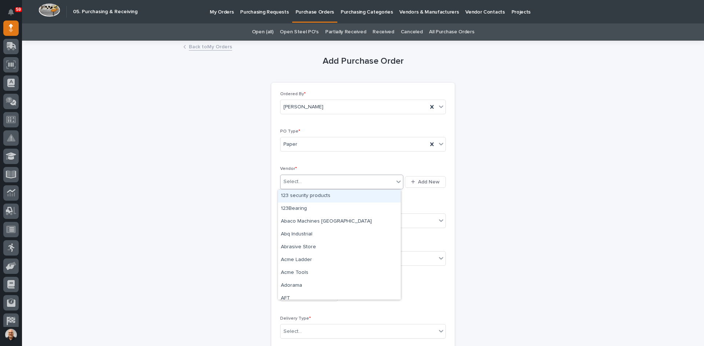
click at [300, 183] on div "Select..." at bounding box center [336, 182] width 113 height 12
type input "***"
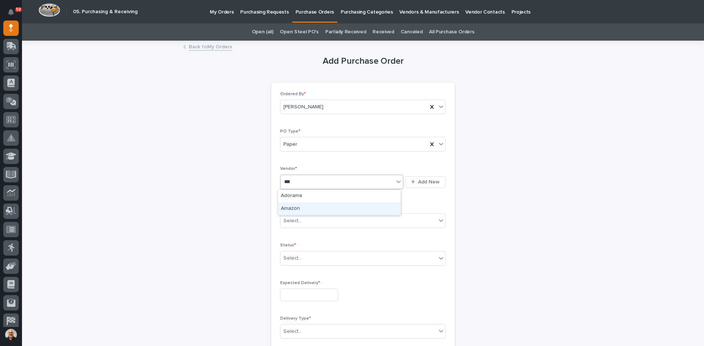
click at [294, 206] on div "Amazon" at bounding box center [339, 209] width 123 height 13
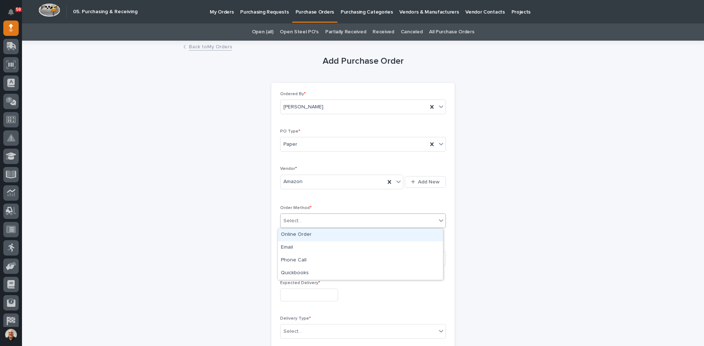
click at [301, 220] on div "Select..." at bounding box center [358, 221] width 156 height 12
click at [296, 231] on div "Online Order" at bounding box center [360, 235] width 165 height 13
click at [301, 253] on div "Select..." at bounding box center [358, 259] width 156 height 12
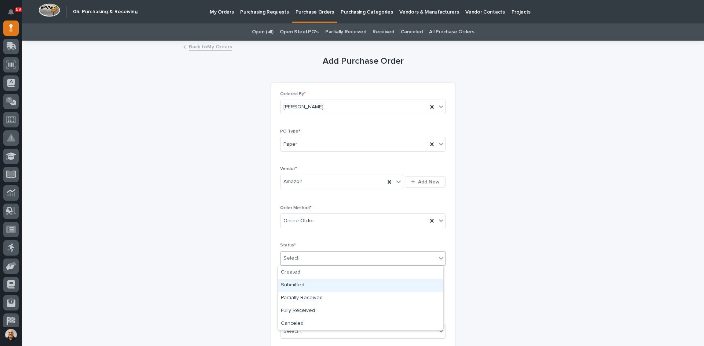
click at [301, 283] on div "Submitted" at bounding box center [360, 285] width 165 height 13
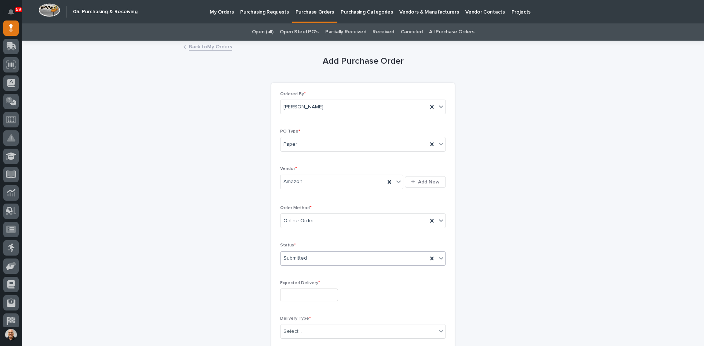
click at [305, 294] on input "text" at bounding box center [309, 295] width 58 height 13
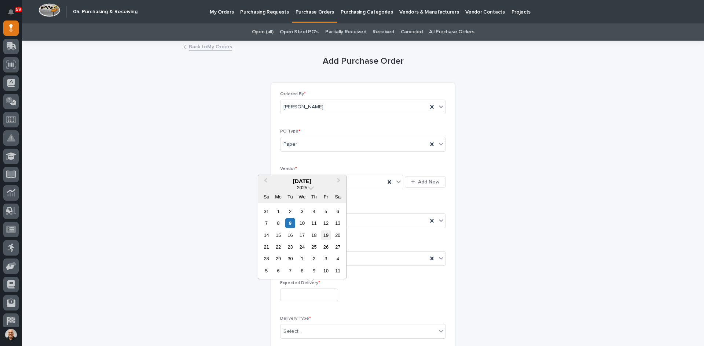
click at [326, 236] on div "19" at bounding box center [326, 236] width 10 height 10
type input "**********"
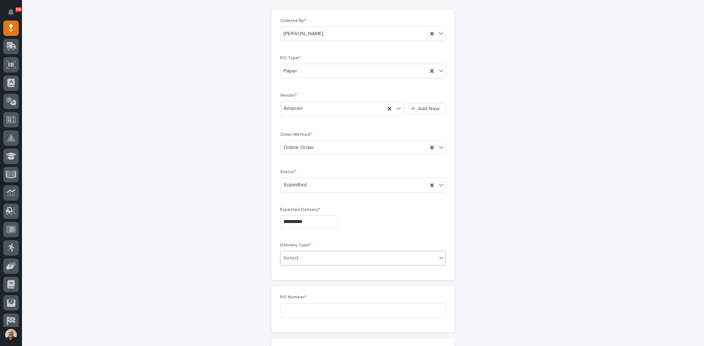
click at [308, 258] on div "Select..." at bounding box center [358, 259] width 156 height 12
click at [302, 274] on div "Deliver to PWI" at bounding box center [360, 272] width 165 height 13
click at [291, 311] on input at bounding box center [363, 310] width 166 height 15
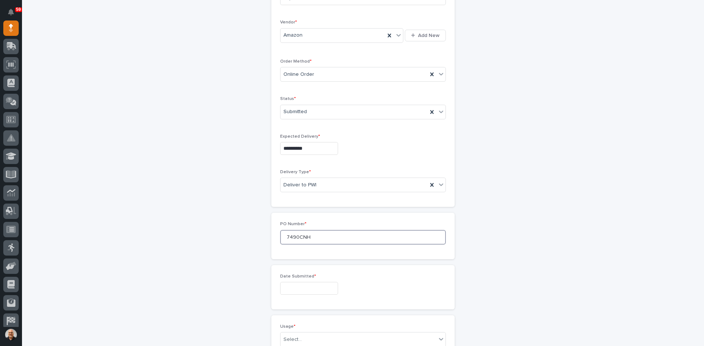
type input "7490CNH"
click at [303, 290] on input "text" at bounding box center [309, 288] width 58 height 13
click at [325, 205] on div "5" at bounding box center [326, 205] width 10 height 10
type input "**********"
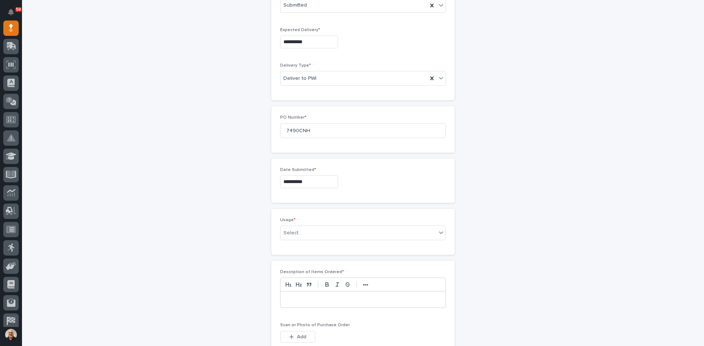
scroll to position [257, 0]
click at [305, 229] on div "Select..." at bounding box center [358, 230] width 156 height 12
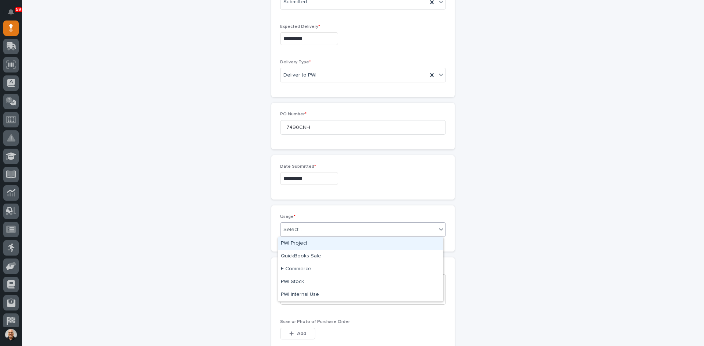
click at [301, 242] on div "PWI Project" at bounding box center [360, 243] width 165 height 13
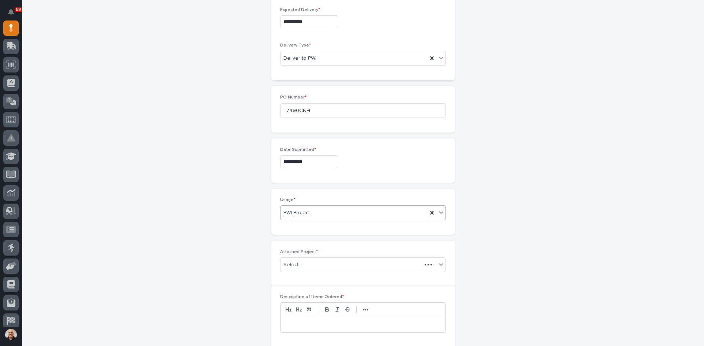
scroll to position [283, 0]
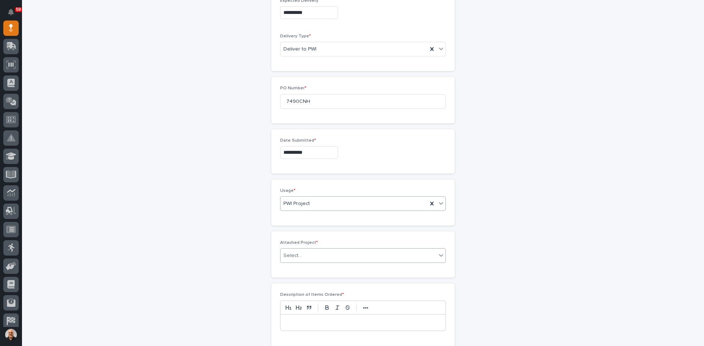
click at [304, 253] on div "Select..." at bounding box center [358, 256] width 156 height 12
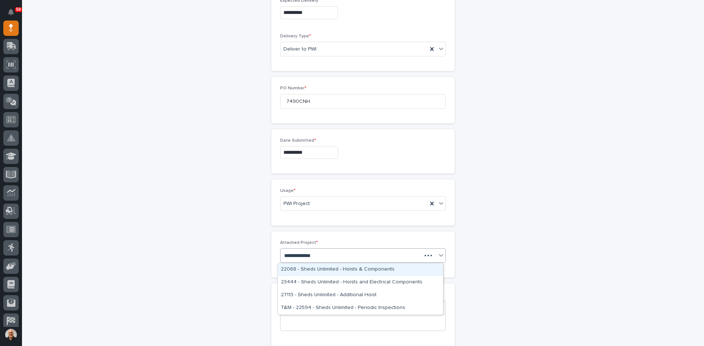
type input "**********"
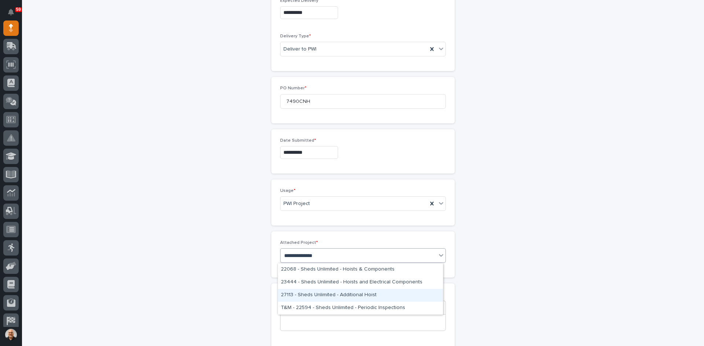
click at [310, 296] on div "27113 - Sheds Unlimited - Additional Hoist" at bounding box center [360, 295] width 165 height 13
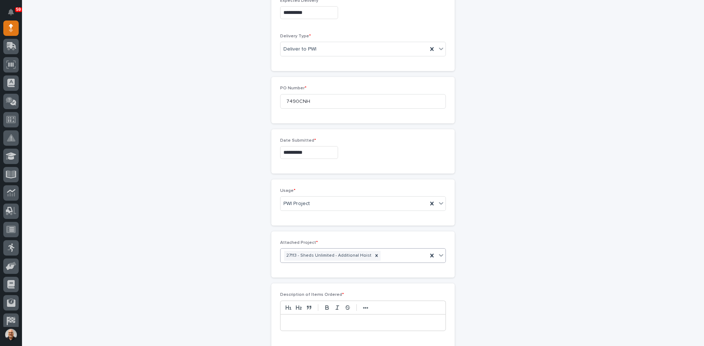
click at [287, 322] on p at bounding box center [363, 322] width 154 height 7
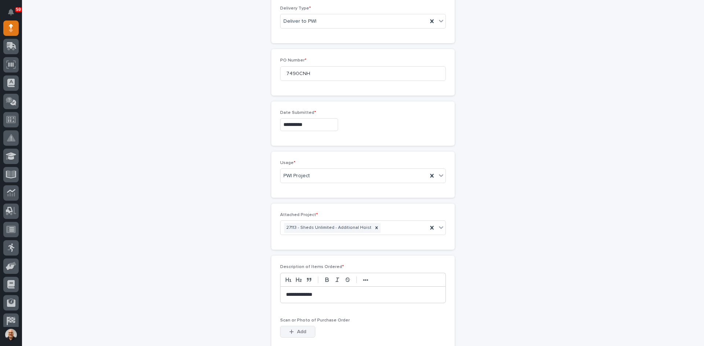
scroll to position [393, 0]
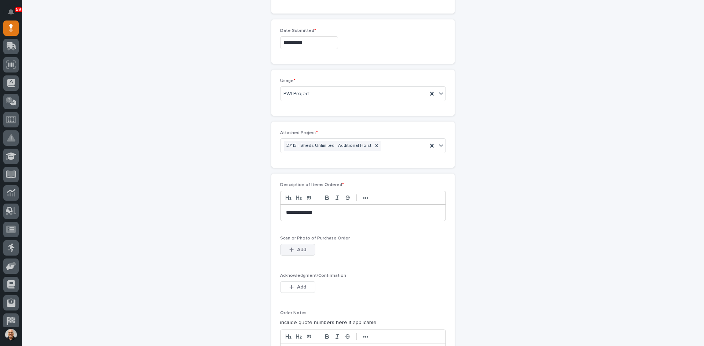
click at [299, 249] on span "Add" at bounding box center [301, 250] width 9 height 7
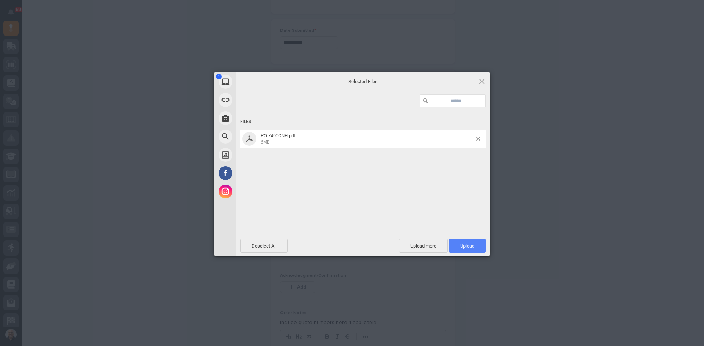
click at [467, 244] on span "Upload 1" at bounding box center [467, 245] width 14 height 5
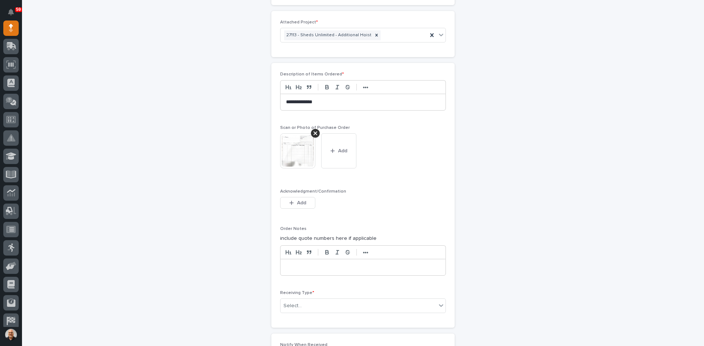
scroll to position [552, 0]
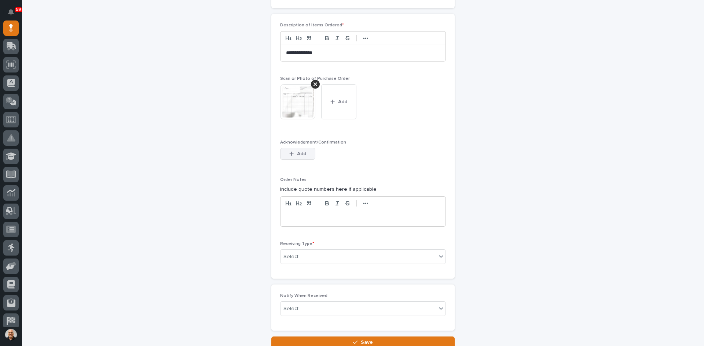
click at [301, 152] on span "Add" at bounding box center [301, 154] width 9 height 7
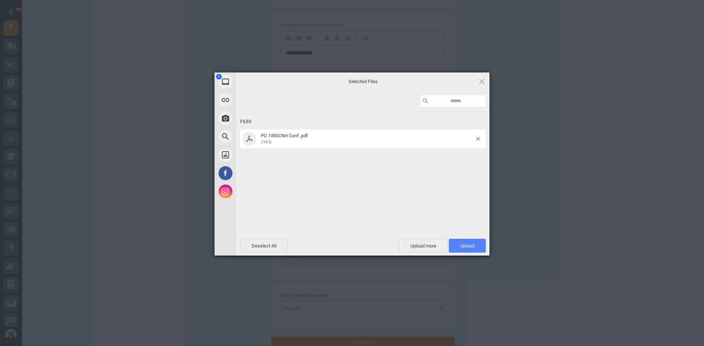
click at [472, 245] on span "Upload 1" at bounding box center [467, 245] width 14 height 5
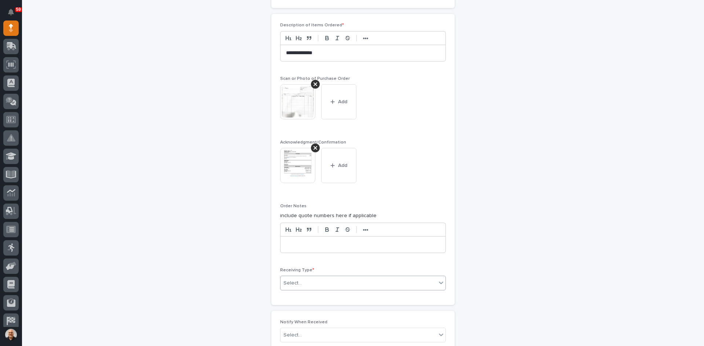
click at [306, 280] on div "Select..." at bounding box center [358, 283] width 156 height 12
click at [296, 333] on div "Deliver to" at bounding box center [360, 335] width 165 height 13
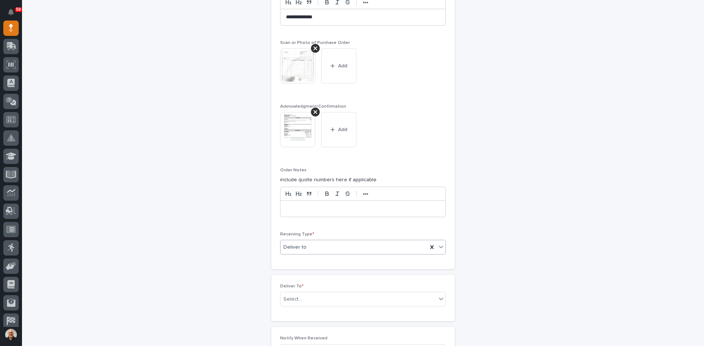
scroll to position [662, 0]
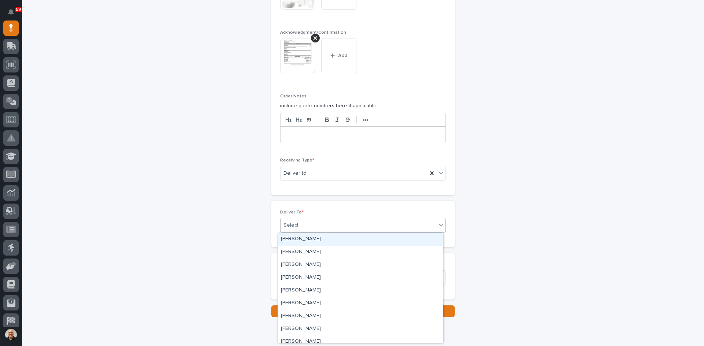
click at [303, 220] on div "Select..." at bounding box center [358, 226] width 156 height 12
type input "***"
click at [307, 253] on div "[PERSON_NAME]" at bounding box center [360, 252] width 165 height 13
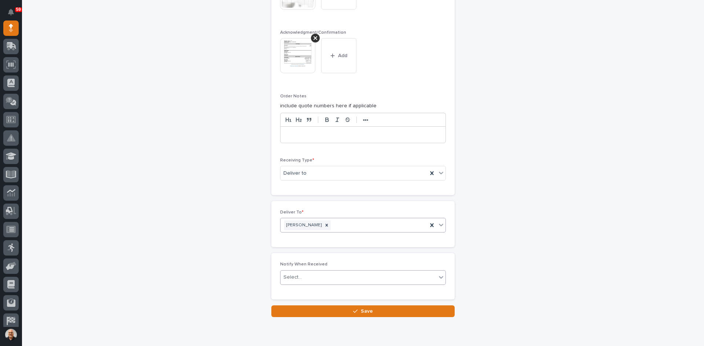
click at [305, 276] on div "Select..." at bounding box center [358, 278] width 156 height 12
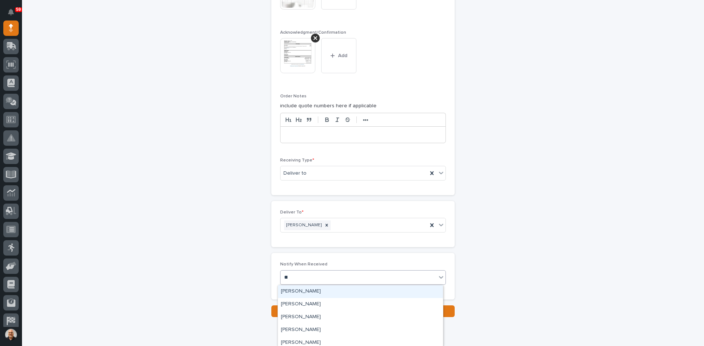
type input "***"
click at [309, 301] on div "[PERSON_NAME]" at bounding box center [360, 304] width 165 height 13
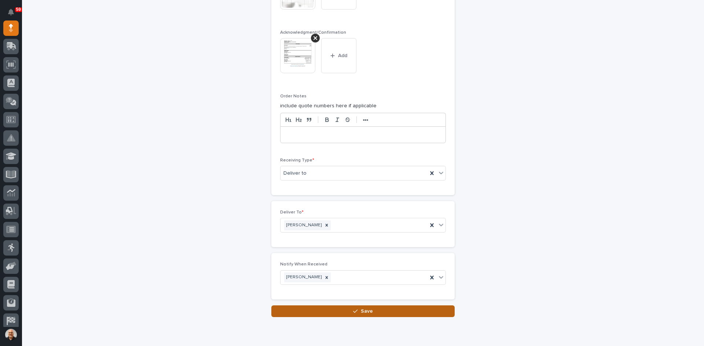
click at [366, 310] on span "Save" at bounding box center [367, 311] width 12 height 7
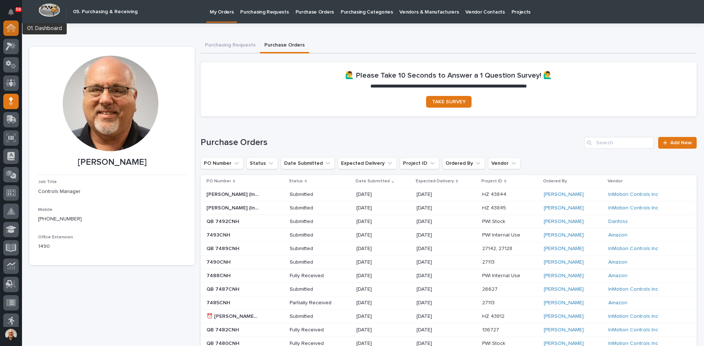
click at [10, 31] on icon at bounding box center [10, 28] width 7 height 7
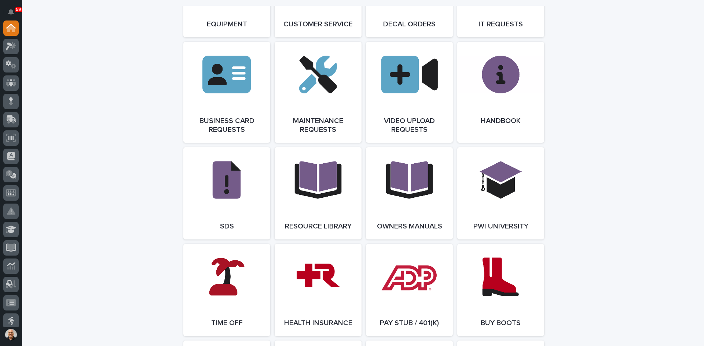
scroll to position [1136, 0]
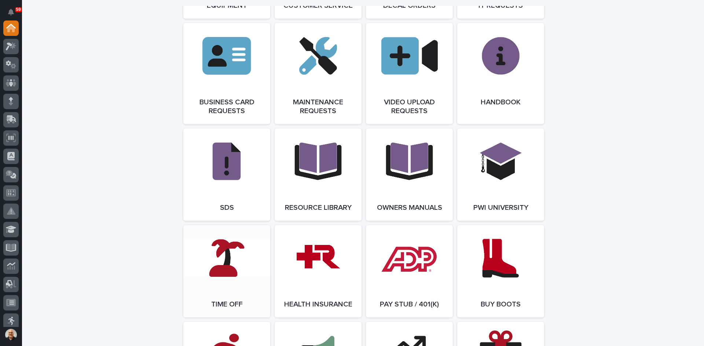
click at [221, 273] on link "Open Link" at bounding box center [226, 271] width 87 height 92
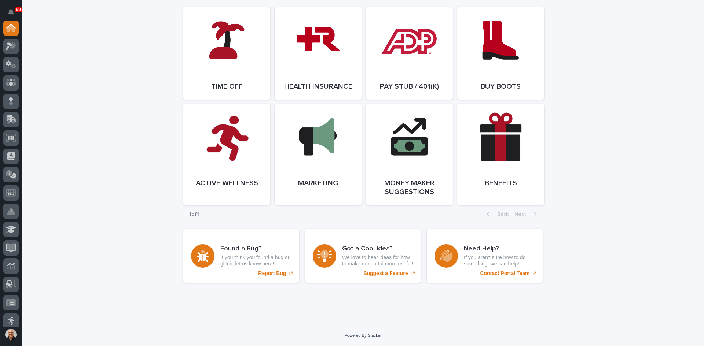
scroll to position [1372, 0]
click at [10, 105] on icon at bounding box center [11, 101] width 4 height 8
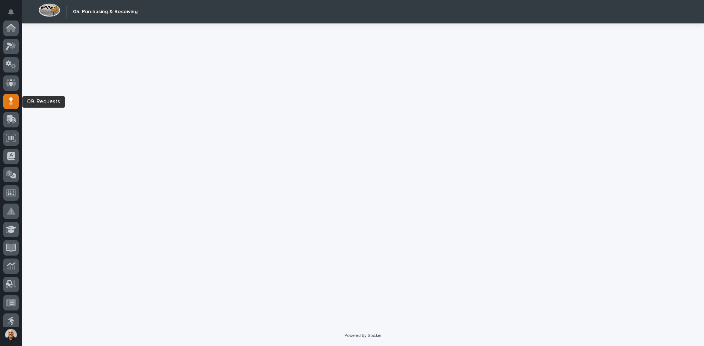
scroll to position [73, 0]
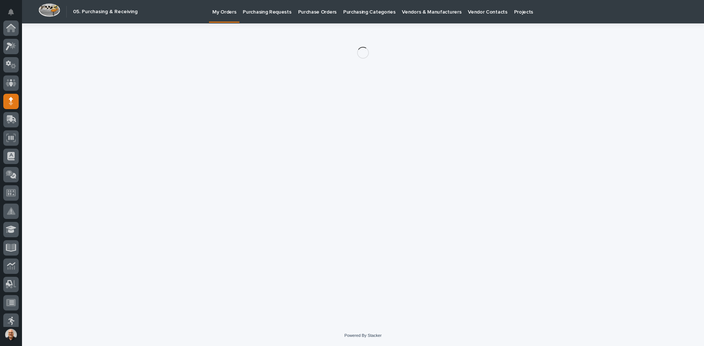
scroll to position [73, 0]
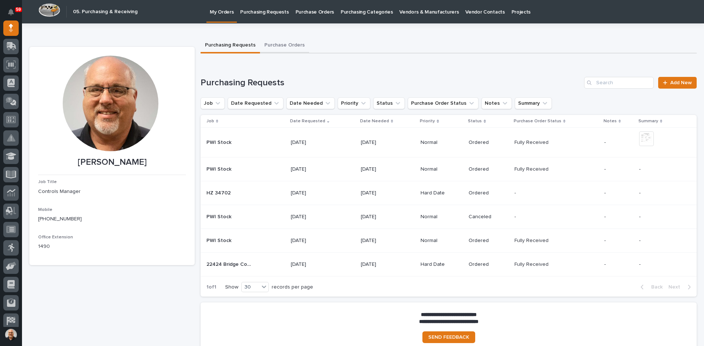
click at [280, 44] on button "Purchase Orders" at bounding box center [284, 45] width 49 height 15
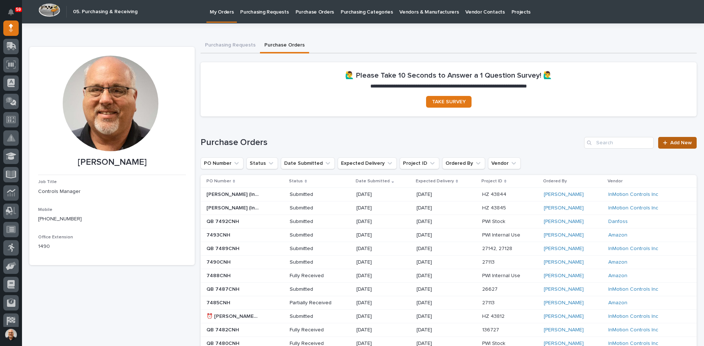
click at [670, 144] on span "Add New" at bounding box center [681, 142] width 22 height 5
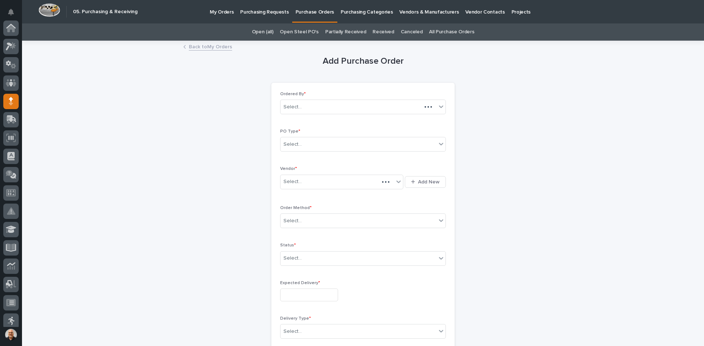
scroll to position [73, 0]
click at [301, 140] on div "Select..." at bounding box center [358, 145] width 156 height 12
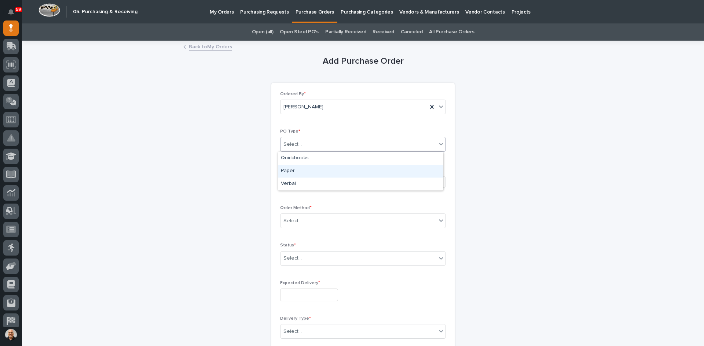
click at [295, 171] on div "Paper" at bounding box center [360, 171] width 165 height 13
click at [298, 179] on div "Select..." at bounding box center [336, 182] width 113 height 12
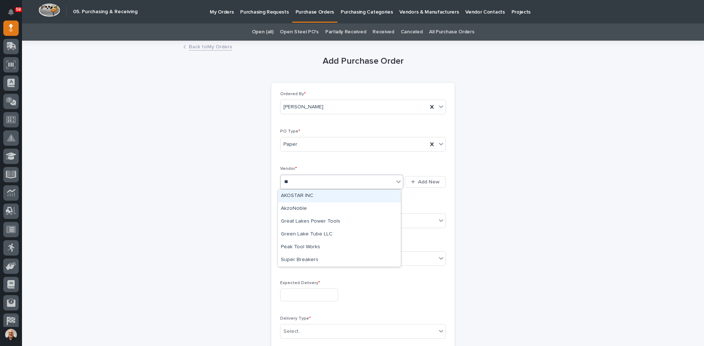
type input "***"
click at [298, 195] on div "AKOSTAR INC" at bounding box center [339, 196] width 123 height 13
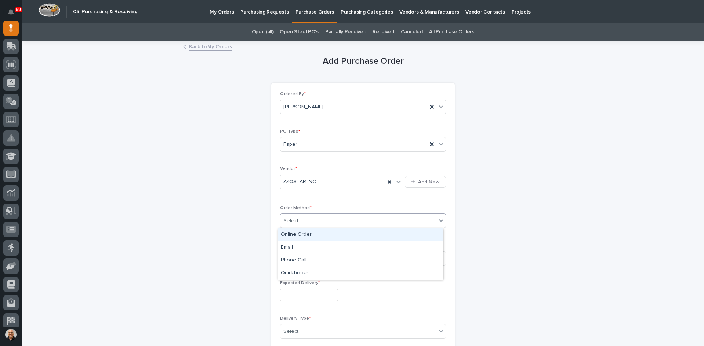
click at [302, 215] on div "Select..." at bounding box center [358, 221] width 156 height 12
click at [296, 234] on div "Online Order" at bounding box center [360, 235] width 165 height 13
click at [295, 257] on div "Select..." at bounding box center [292, 259] width 18 height 8
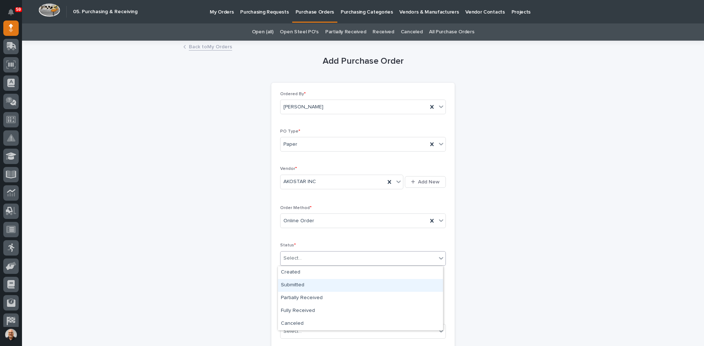
click at [295, 285] on div "Submitted" at bounding box center [360, 285] width 165 height 13
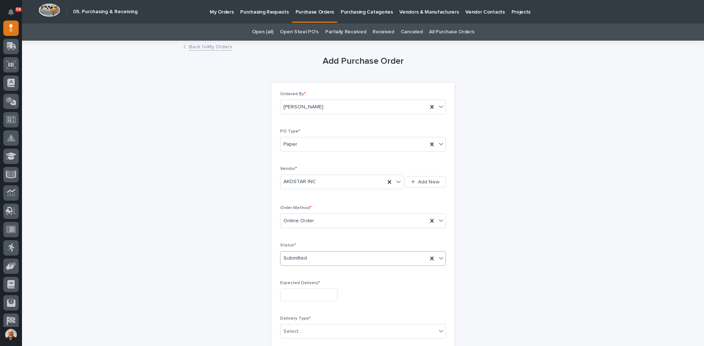
click at [298, 294] on input "text" at bounding box center [309, 295] width 58 height 13
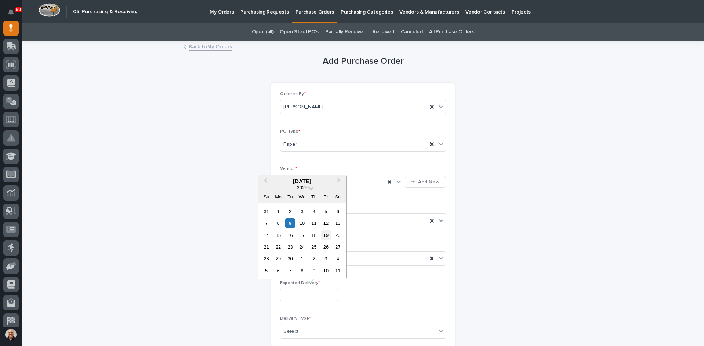
click at [325, 235] on div "19" at bounding box center [326, 236] width 10 height 10
type input "**********"
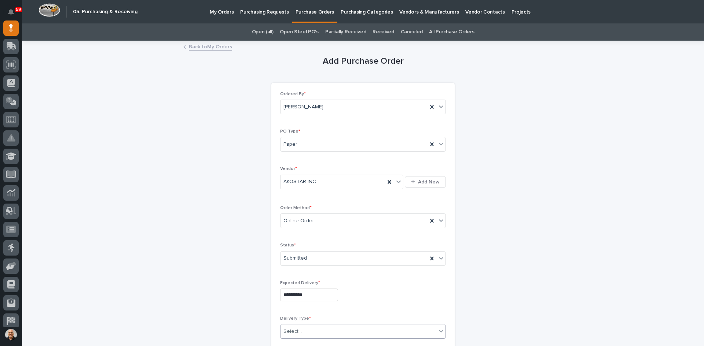
click at [305, 328] on div "Select..." at bounding box center [358, 332] width 156 height 12
drag, startPoint x: 301, startPoint y: 299, endPoint x: 301, endPoint y: 294, distance: 5.1
click at [301, 294] on div "Deliver to PWI" at bounding box center [360, 291] width 165 height 13
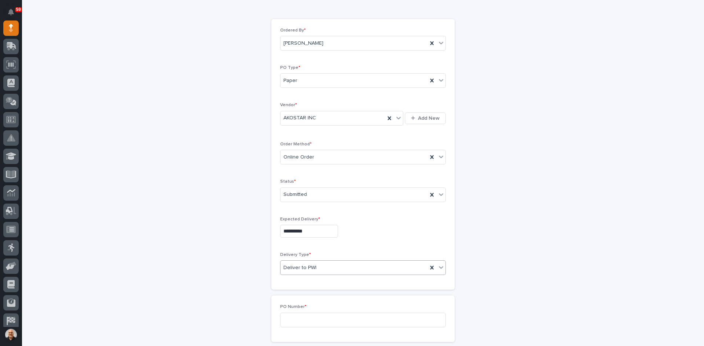
scroll to position [110, 0]
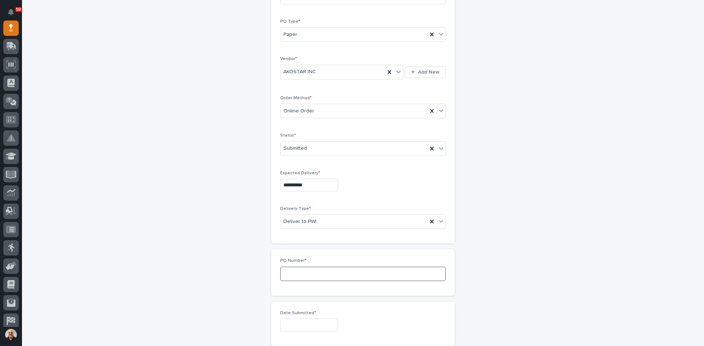
click at [294, 273] on input at bounding box center [363, 274] width 166 height 15
type input "7491CNH"
click at [305, 323] on input "text" at bounding box center [309, 325] width 58 height 13
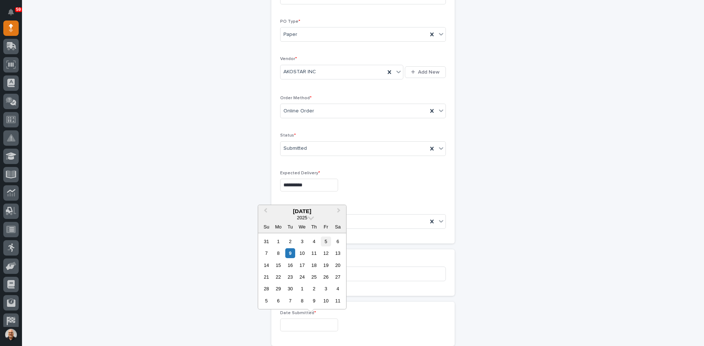
click at [325, 238] on div "5" at bounding box center [326, 242] width 10 height 10
type input "**********"
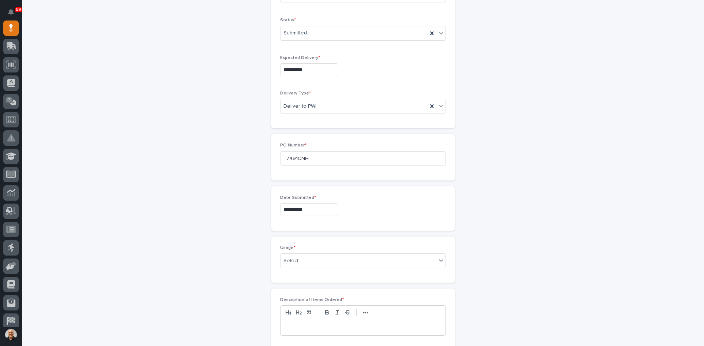
scroll to position [257, 0]
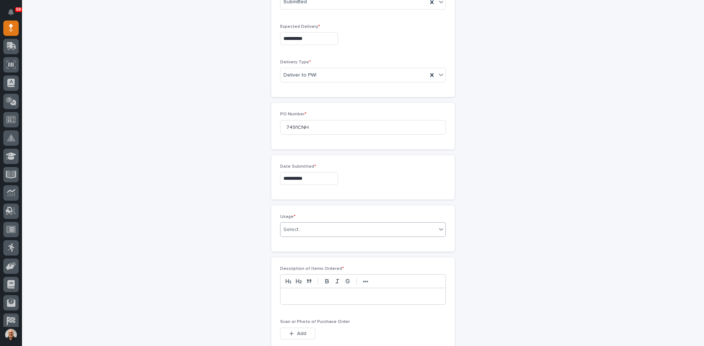
click at [300, 229] on div "Select..." at bounding box center [358, 230] width 156 height 12
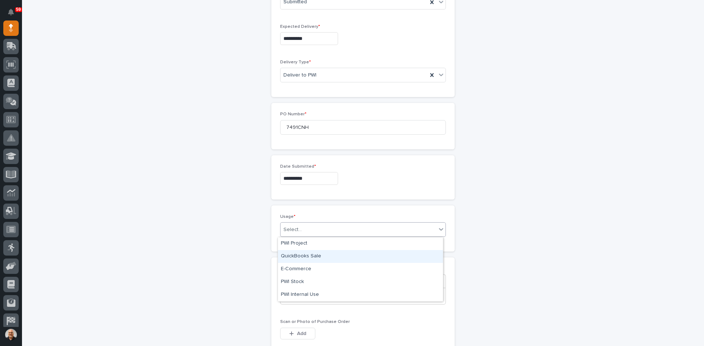
click at [301, 256] on div "QuickBooks Sale" at bounding box center [360, 256] width 165 height 13
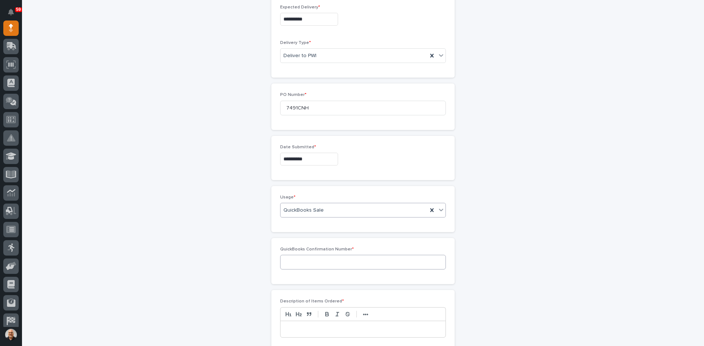
scroll to position [283, 0]
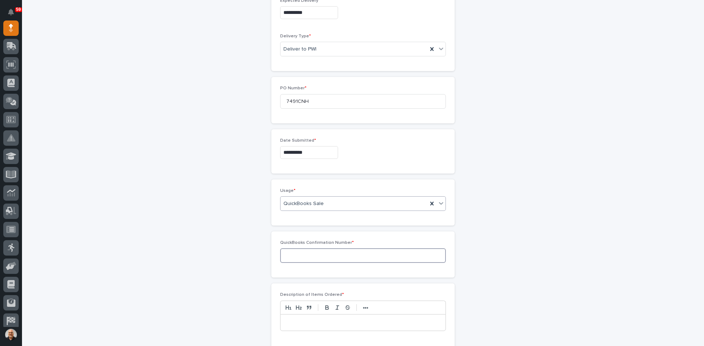
click at [297, 256] on input at bounding box center [363, 255] width 166 height 15
type input "136831"
click at [292, 324] on p at bounding box center [363, 322] width 154 height 7
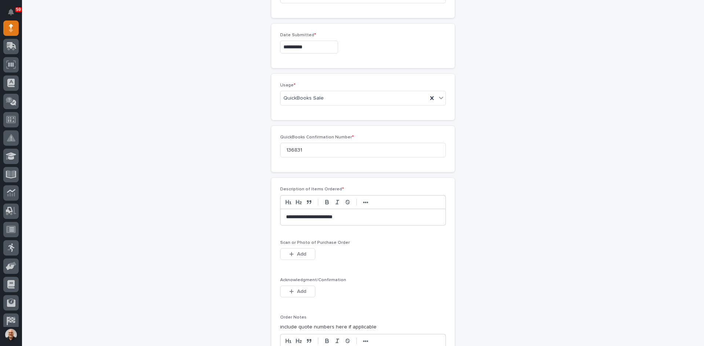
scroll to position [393, 0]
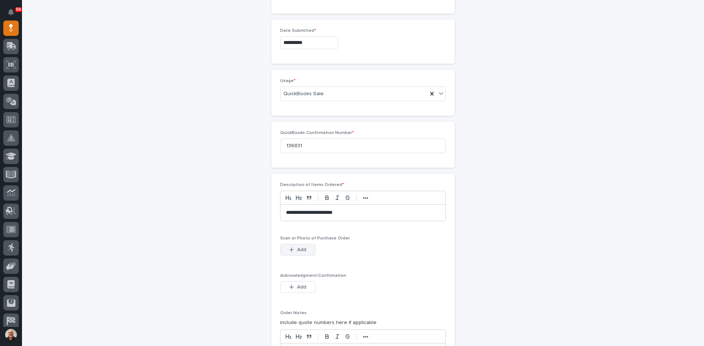
click at [298, 250] on span "Add" at bounding box center [301, 250] width 9 height 7
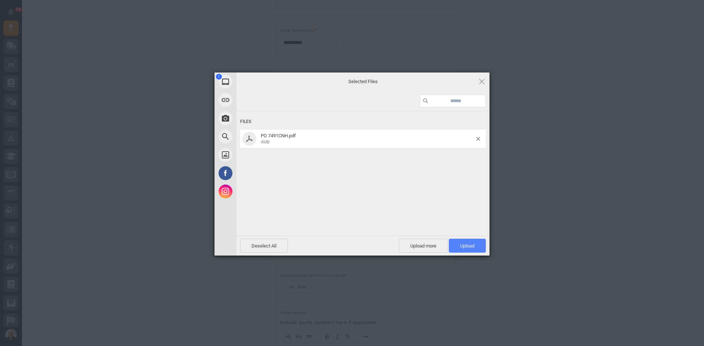
click at [470, 245] on span "Upload 1" at bounding box center [467, 245] width 14 height 5
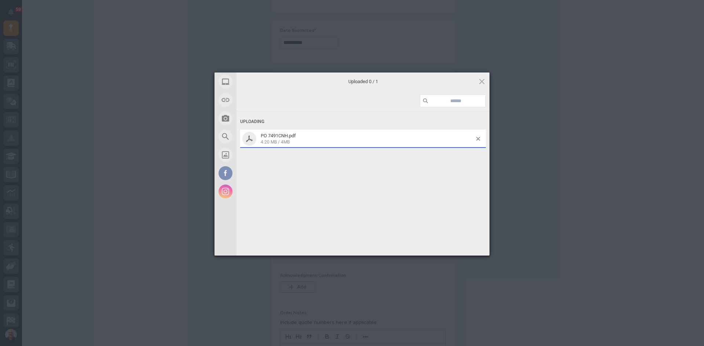
scroll to position [406, 0]
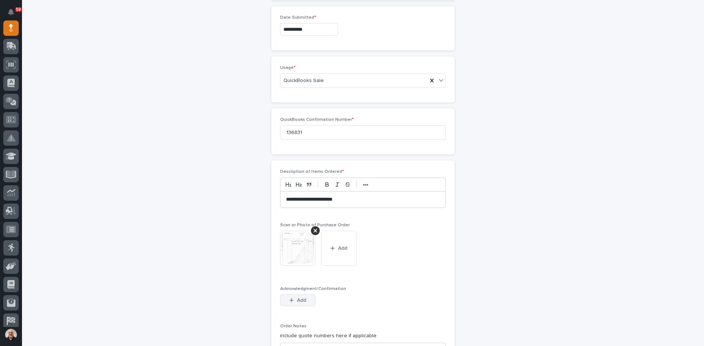
click at [300, 299] on span "Add" at bounding box center [301, 300] width 9 height 7
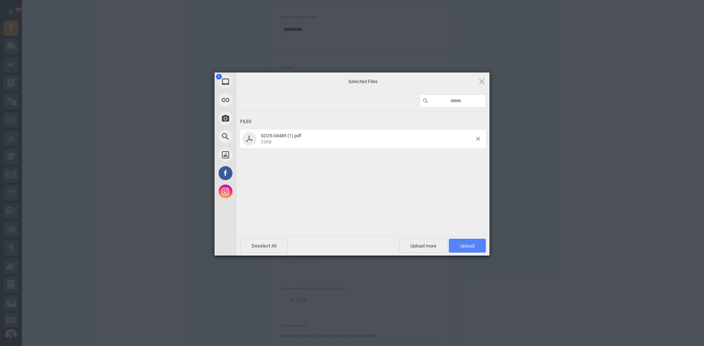
click at [465, 245] on span "Upload 1" at bounding box center [467, 245] width 14 height 5
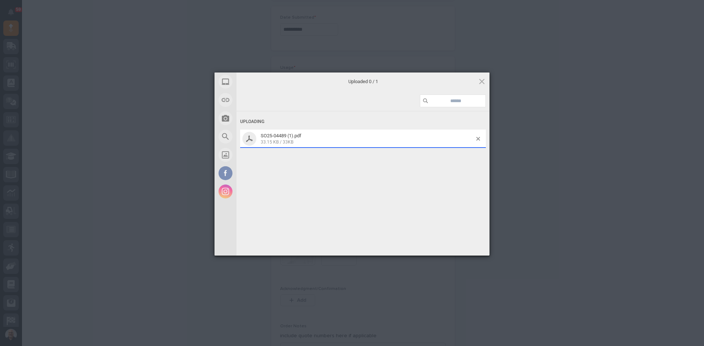
scroll to position [419, 0]
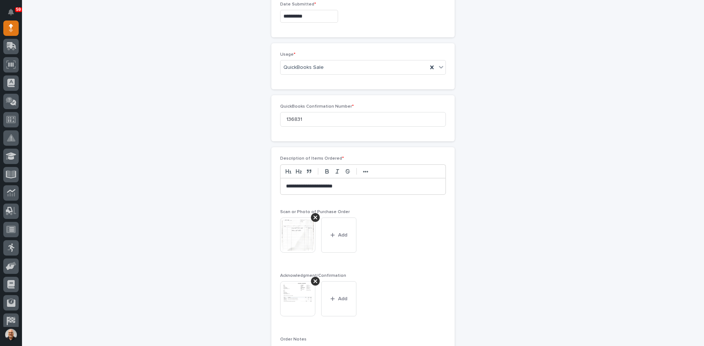
click at [298, 298] on img at bounding box center [297, 298] width 35 height 35
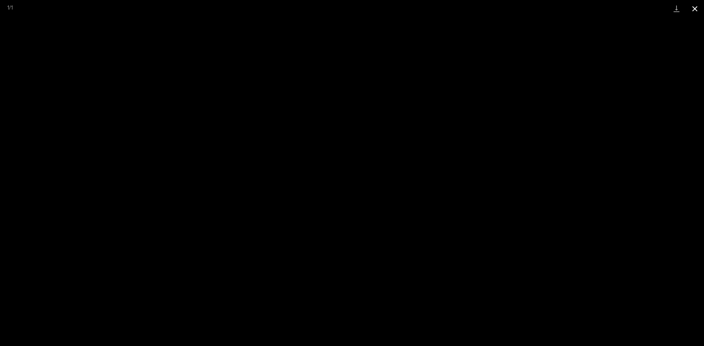
click at [694, 8] on button "Close gallery" at bounding box center [694, 8] width 18 height 17
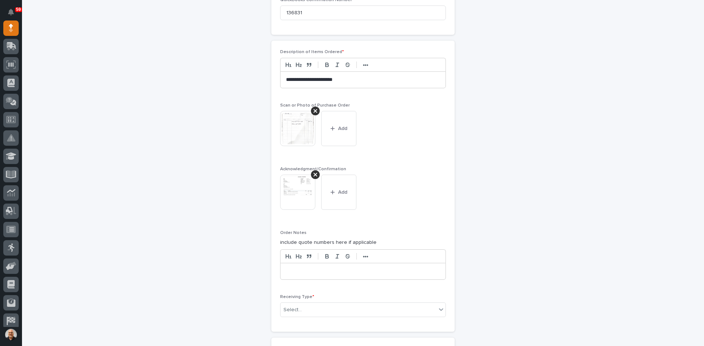
scroll to position [565, 0]
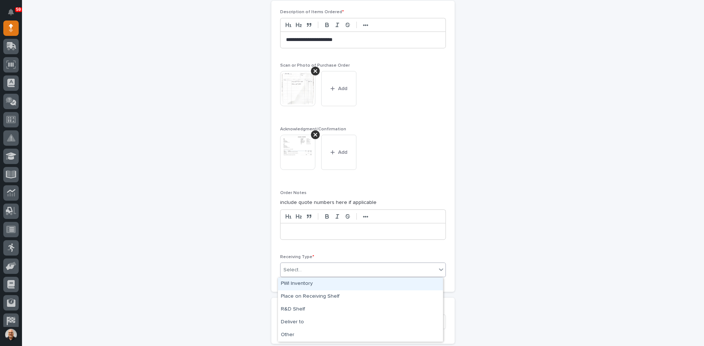
click at [303, 269] on div "Select..." at bounding box center [358, 270] width 156 height 12
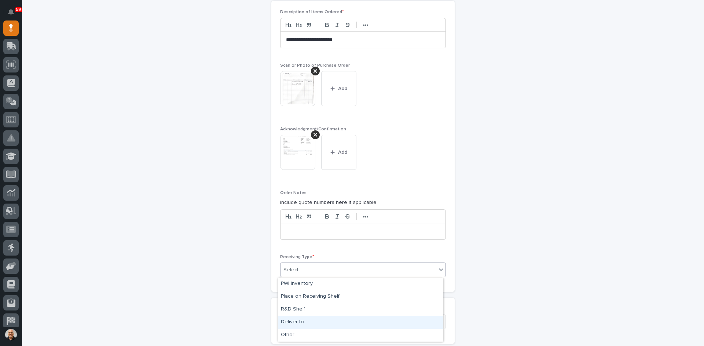
click at [294, 324] on div "Deliver to" at bounding box center [360, 322] width 165 height 13
click at [294, 320] on div "Select..." at bounding box center [292, 322] width 18 height 8
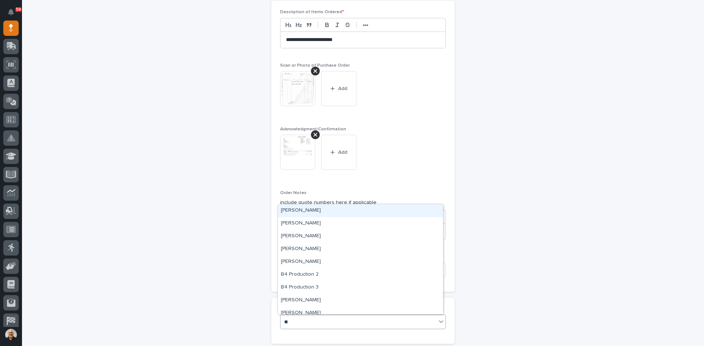
type input "***"
click at [302, 222] on div "[PERSON_NAME]" at bounding box center [360, 223] width 165 height 13
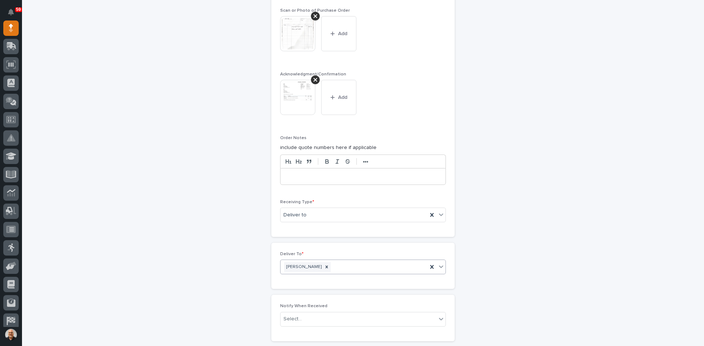
scroll to position [639, 0]
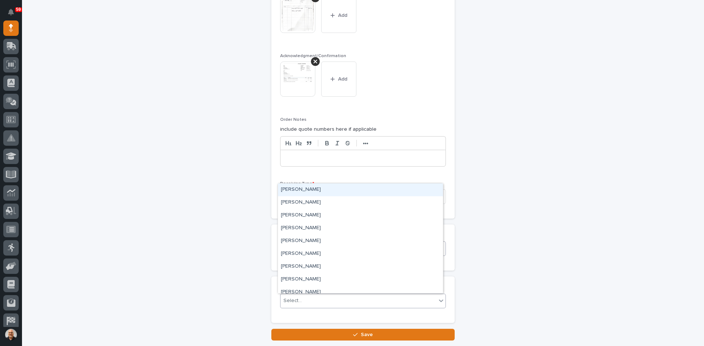
click at [303, 303] on div "Select..." at bounding box center [358, 301] width 156 height 12
type input "***"
click at [306, 199] on div "[PERSON_NAME]" at bounding box center [360, 202] width 165 height 13
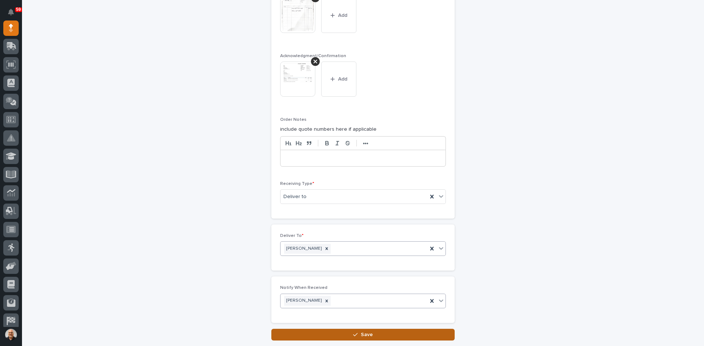
click at [364, 333] on span "Save" at bounding box center [367, 335] width 12 height 7
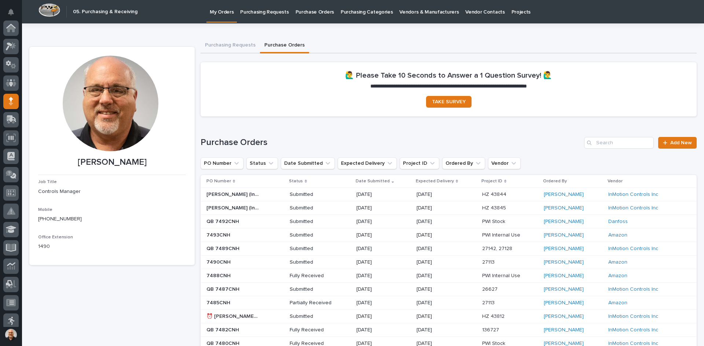
scroll to position [73, 0]
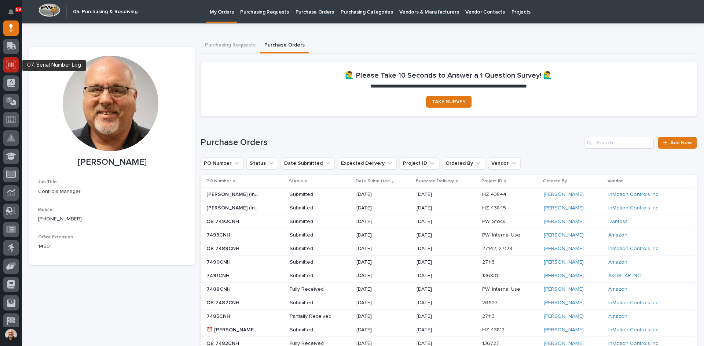
click at [10, 64] on icon at bounding box center [11, 64] width 10 height 8
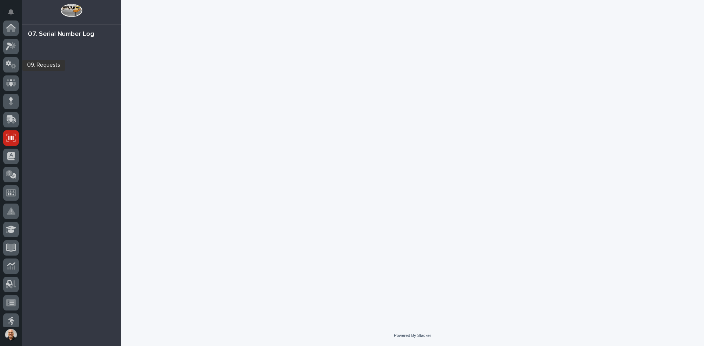
scroll to position [110, 0]
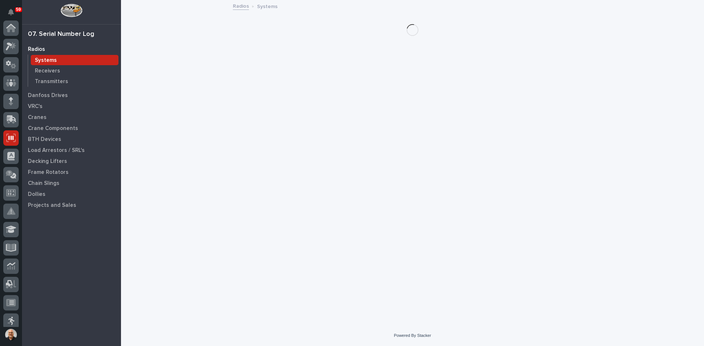
scroll to position [110, 0]
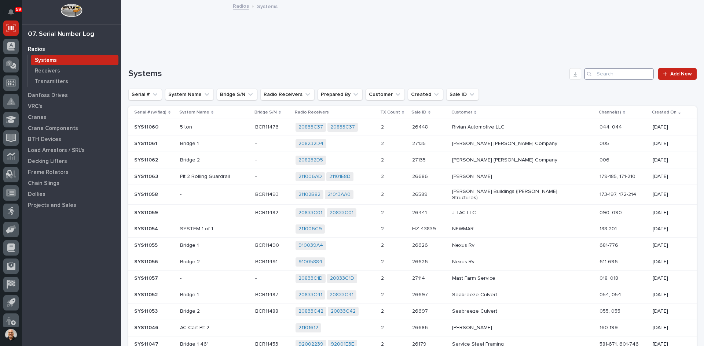
click at [612, 74] on input "Search" at bounding box center [619, 74] width 70 height 12
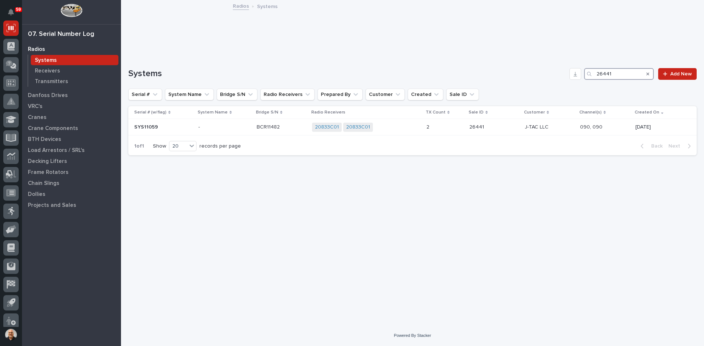
type input "26441"
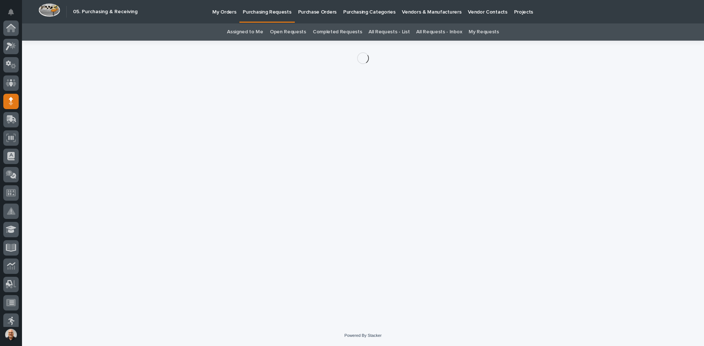
scroll to position [73, 0]
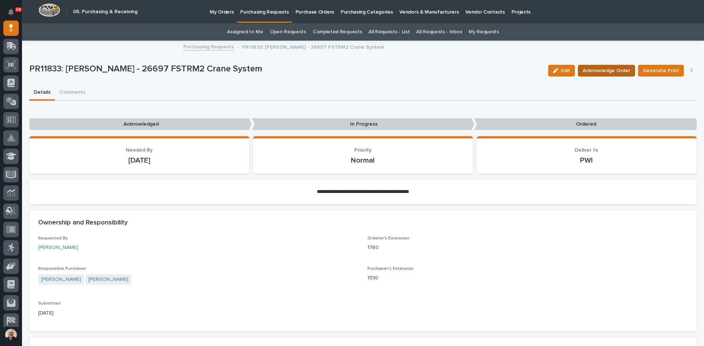
click at [604, 72] on span "Acknowledge Order" at bounding box center [606, 70] width 48 height 9
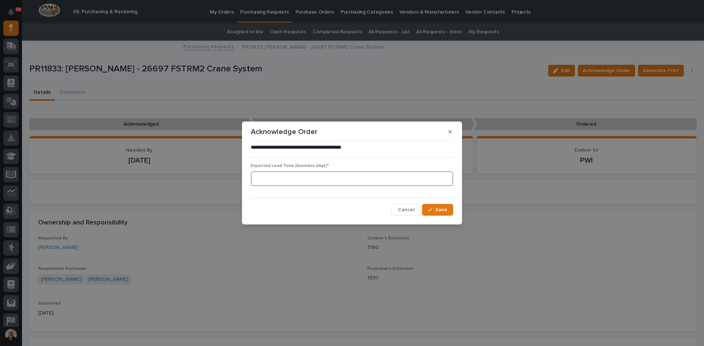
click at [266, 176] on input at bounding box center [352, 179] width 202 height 15
type input "1"
click at [438, 211] on span "Save" at bounding box center [441, 210] width 12 height 7
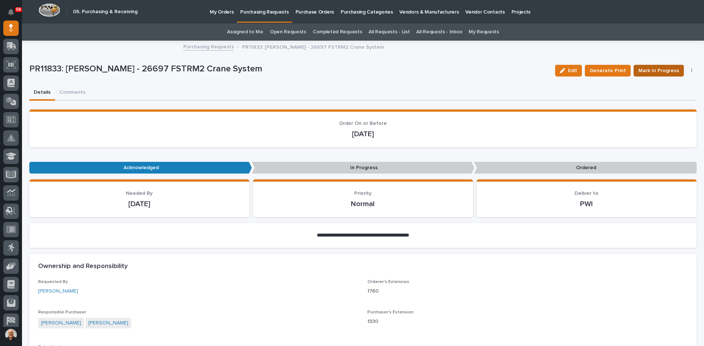
click at [663, 68] on span "Mark In Progress" at bounding box center [658, 70] width 41 height 9
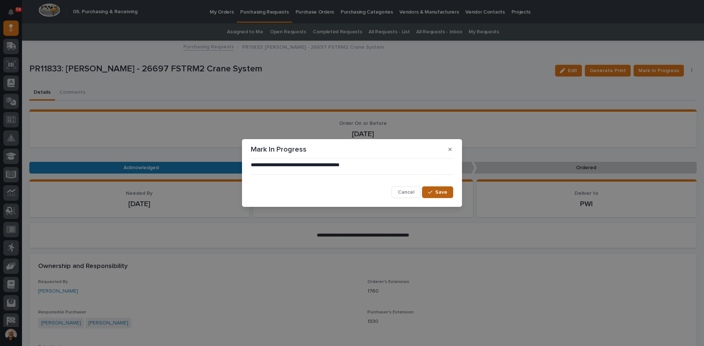
click at [442, 188] on button "Save" at bounding box center [437, 193] width 31 height 12
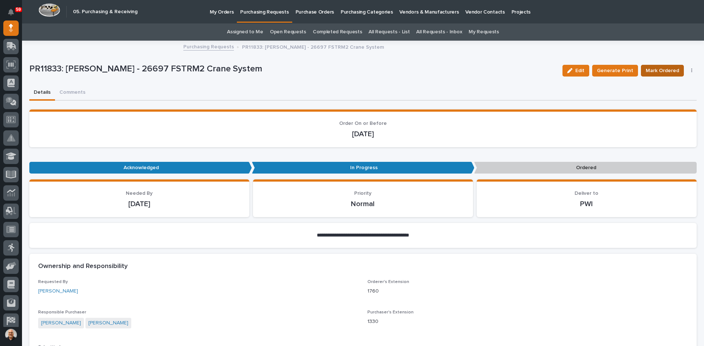
click at [669, 65] on button "Mark Ordered" at bounding box center [662, 71] width 43 height 12
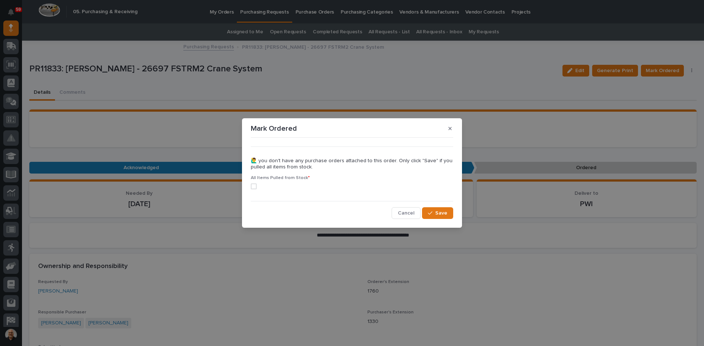
click at [254, 187] on span at bounding box center [254, 187] width 6 height 6
click at [444, 216] on span "Save" at bounding box center [441, 213] width 12 height 7
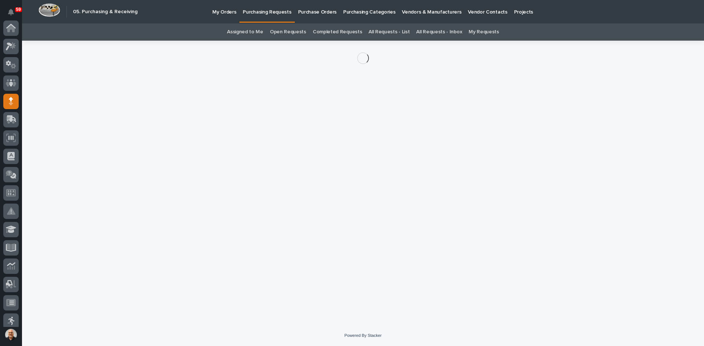
scroll to position [73, 0]
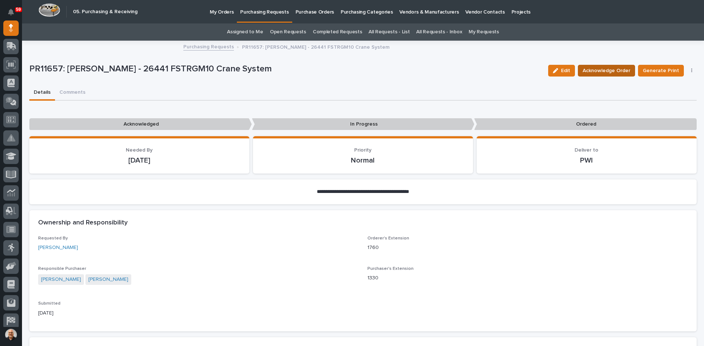
click at [605, 70] on span "Acknowledge Order" at bounding box center [606, 70] width 48 height 9
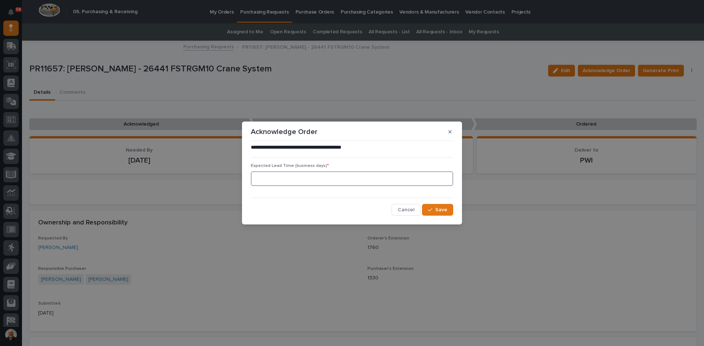
click at [319, 180] on input at bounding box center [352, 179] width 202 height 15
type input "1"
click at [444, 213] on span "Save" at bounding box center [441, 210] width 12 height 7
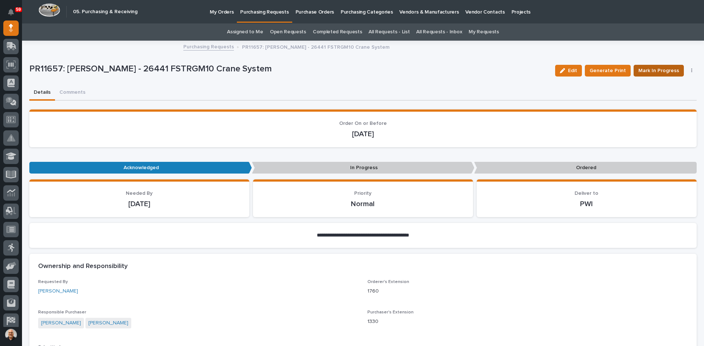
click at [653, 69] on span "Mark In Progress" at bounding box center [658, 70] width 41 height 9
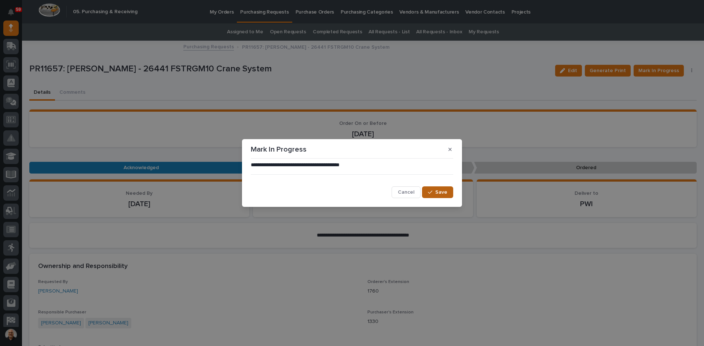
click at [438, 193] on span "Save" at bounding box center [441, 192] width 12 height 7
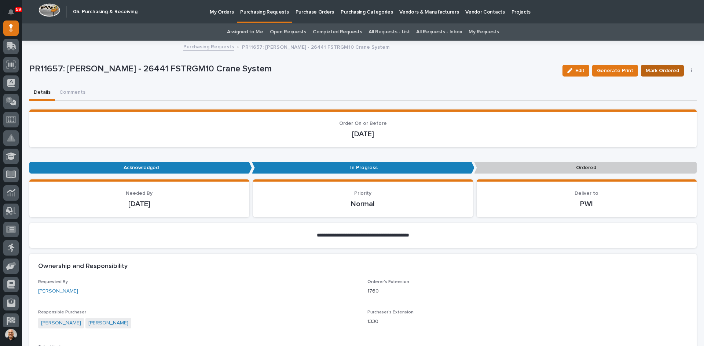
click at [655, 71] on span "Mark Ordered" at bounding box center [661, 70] width 33 height 9
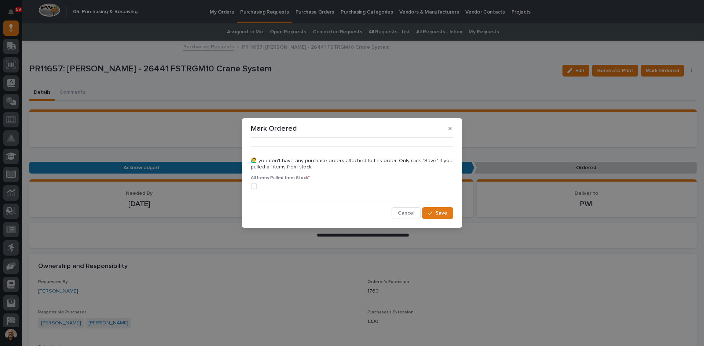
click at [253, 184] on span at bounding box center [254, 187] width 6 height 6
click at [438, 215] on span "Save" at bounding box center [441, 213] width 12 height 7
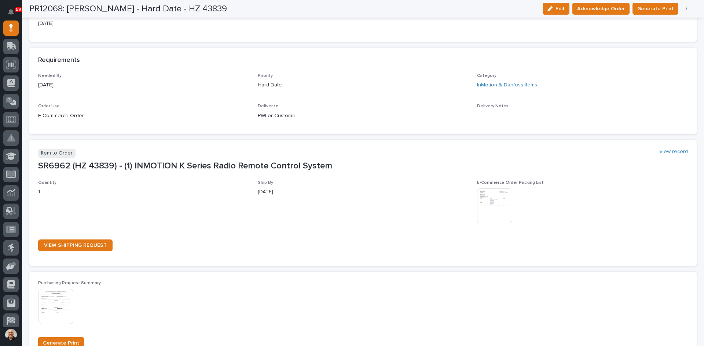
scroll to position [293, 0]
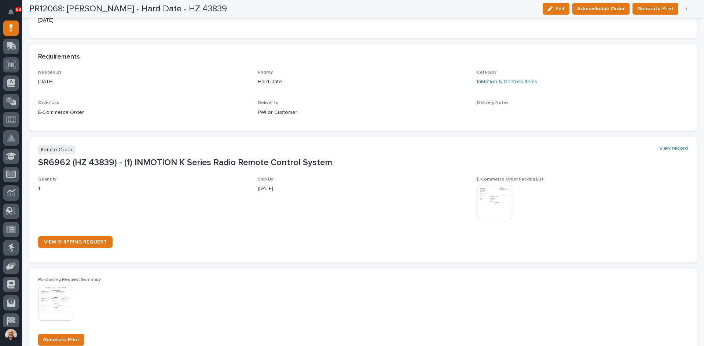
click at [493, 203] on img at bounding box center [494, 202] width 35 height 35
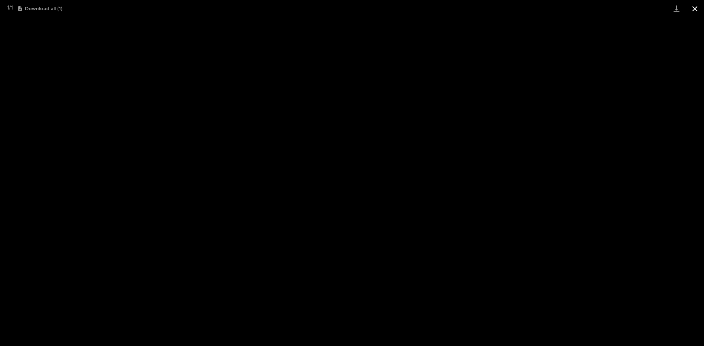
click at [695, 8] on button "Close gallery" at bounding box center [694, 8] width 18 height 17
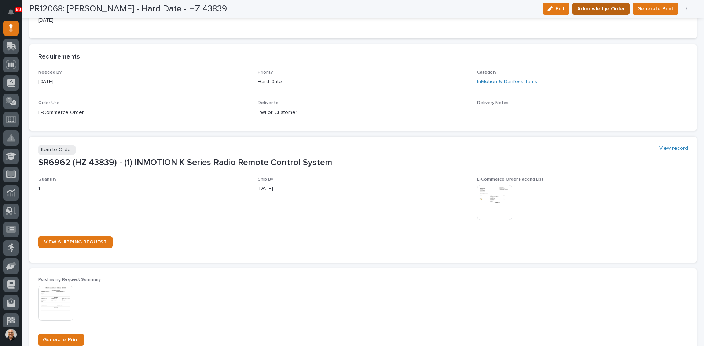
click at [601, 10] on span "Acknowledge Order" at bounding box center [601, 8] width 48 height 9
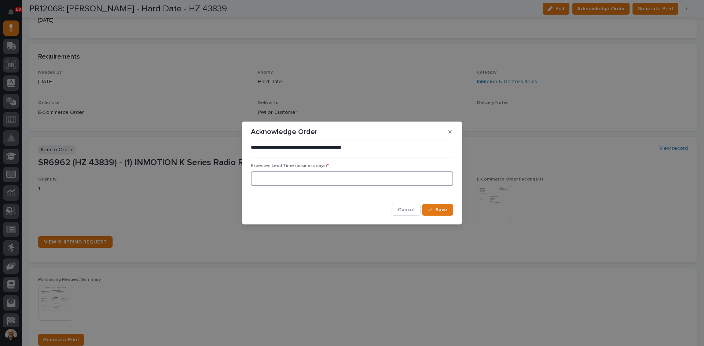
click at [305, 179] on input at bounding box center [352, 179] width 202 height 15
type input "1"
click at [434, 211] on div "button" at bounding box center [431, 209] width 7 height 5
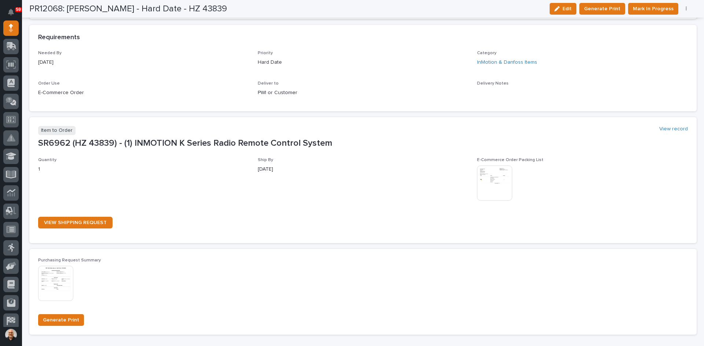
scroll to position [356, 0]
click at [656, 9] on span "Mark In Progress" at bounding box center [653, 8] width 41 height 9
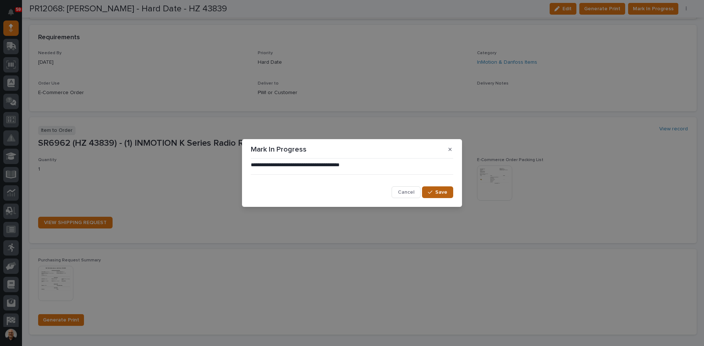
click at [436, 194] on span "Save" at bounding box center [441, 192] width 12 height 7
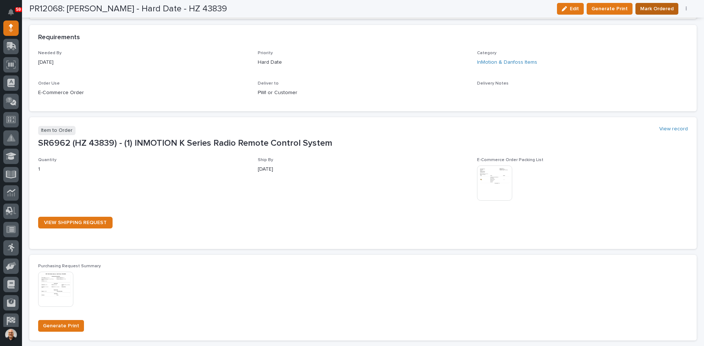
scroll to position [359, 0]
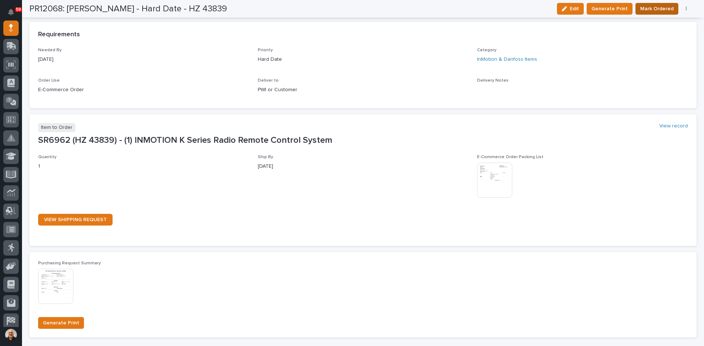
click at [647, 9] on span "Mark Ordered" at bounding box center [656, 8] width 33 height 9
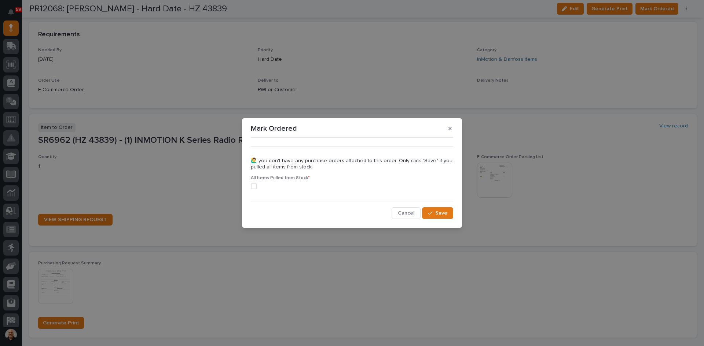
click at [252, 186] on span at bounding box center [254, 187] width 6 height 6
click at [446, 211] on span "Save" at bounding box center [441, 213] width 12 height 7
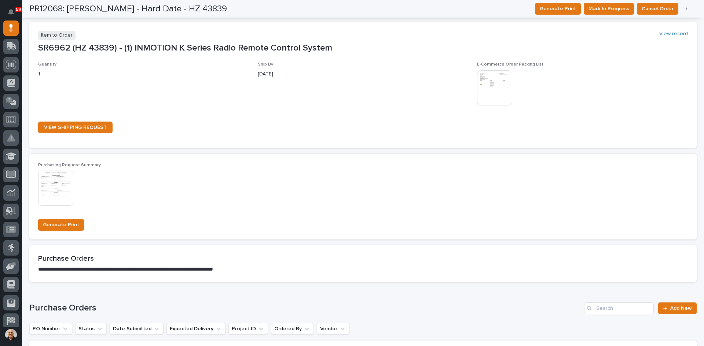
scroll to position [334, 0]
